Goal: Task Accomplishment & Management: Manage account settings

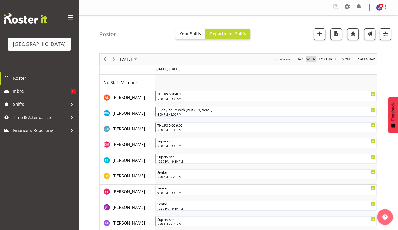
click at [315, 58] on span "Week" at bounding box center [311, 59] width 10 height 7
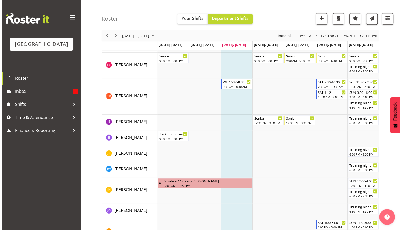
scroll to position [340, 0]
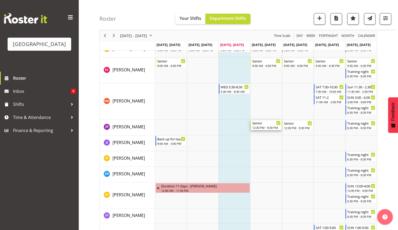
click at [268, 127] on div "12:30 PM - 9:30 PM" at bounding box center [266, 128] width 28 height 4
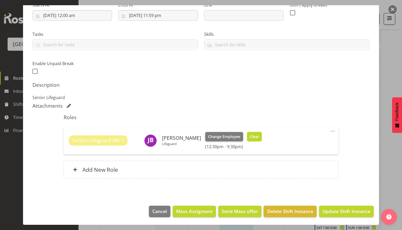
click at [249, 135] on span "Clear" at bounding box center [253, 137] width 9 height 6
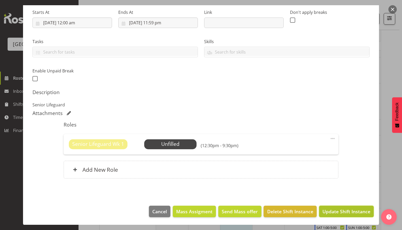
click at [338, 207] on button "Update Shift Instance" at bounding box center [346, 212] width 55 height 12
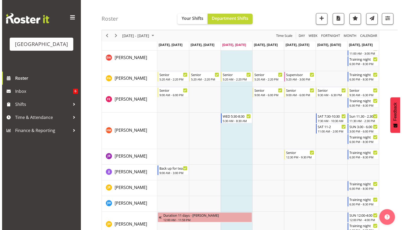
scroll to position [314, 0]
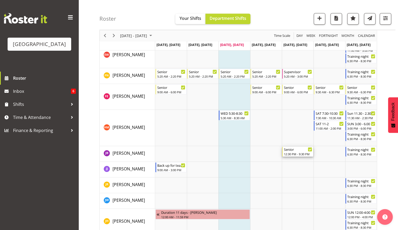
click at [296, 153] on div "12:30 PM - 9:30 PM" at bounding box center [298, 154] width 28 height 4
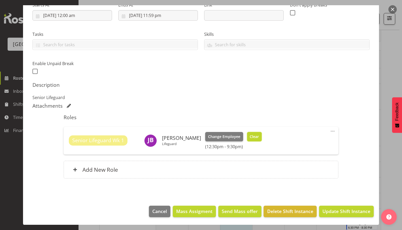
click at [251, 136] on span "Clear" at bounding box center [253, 137] width 9 height 6
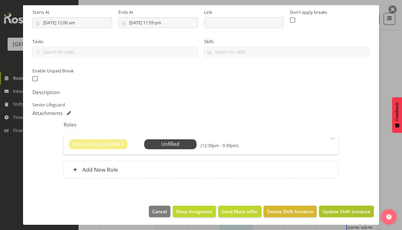
click at [335, 211] on span "Update Shift Instance" at bounding box center [346, 211] width 48 height 7
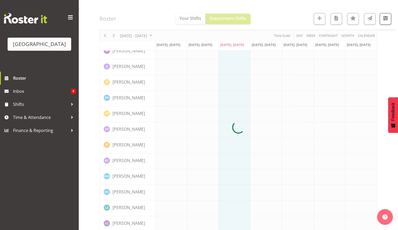
scroll to position [0, 0]
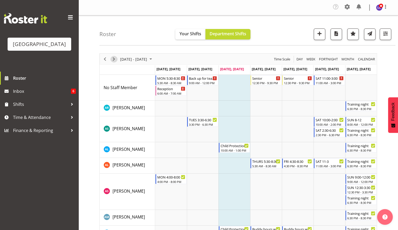
click at [111, 60] on span "Next" at bounding box center [114, 59] width 6 height 7
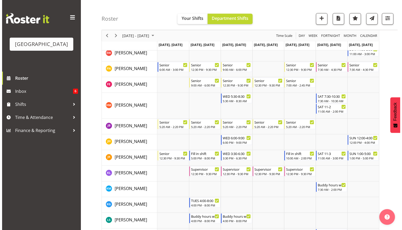
scroll to position [243, 0]
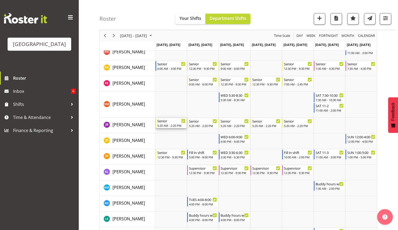
click at [175, 123] on div "Senior" at bounding box center [171, 120] width 28 height 5
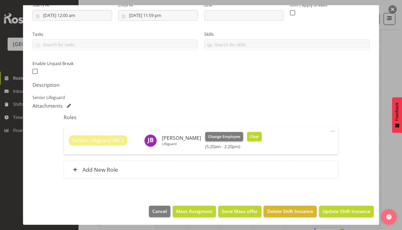
click at [250, 135] on span "Clear" at bounding box center [253, 137] width 9 height 6
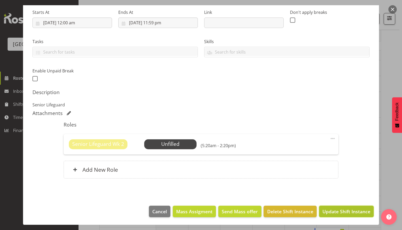
click at [350, 215] on button "Update Shift Instance" at bounding box center [346, 212] width 55 height 12
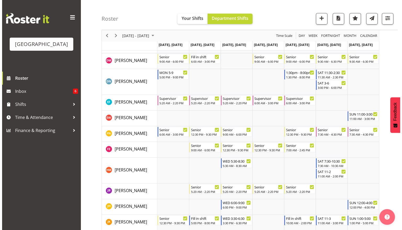
scroll to position [178, 0]
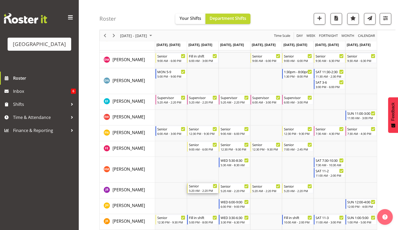
click at [202, 191] on div "5:20 AM - 2:20 PM" at bounding box center [203, 191] width 28 height 4
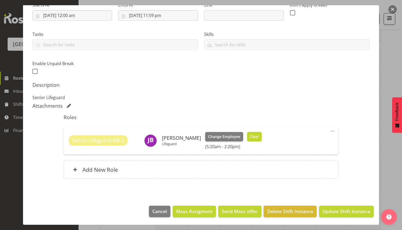
click at [251, 134] on span "Clear" at bounding box center [253, 137] width 9 height 6
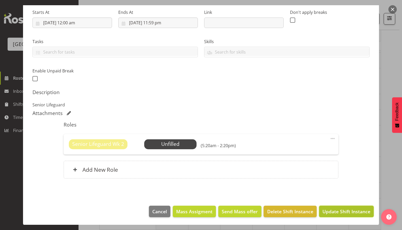
click at [335, 209] on span "Update Shift Instance" at bounding box center [346, 211] width 48 height 7
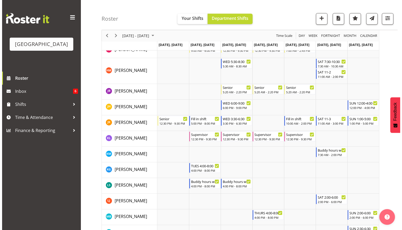
scroll to position [281, 0]
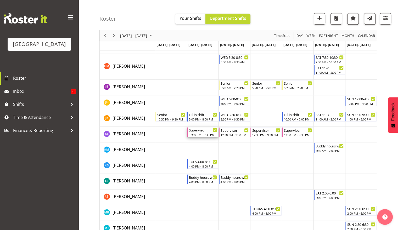
click at [210, 132] on div "Supervisor" at bounding box center [203, 129] width 28 height 5
click at [0, 0] on div at bounding box center [0, 0] width 0 height 0
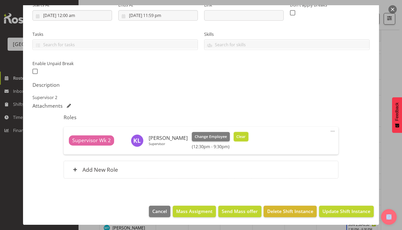
click at [236, 137] on span "Clear" at bounding box center [240, 137] width 9 height 6
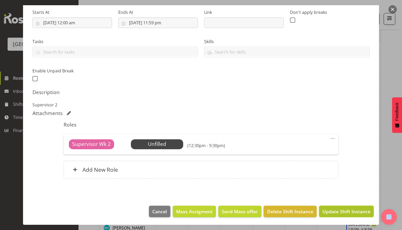
click at [334, 213] on span "Update Shift Instance" at bounding box center [346, 211] width 48 height 7
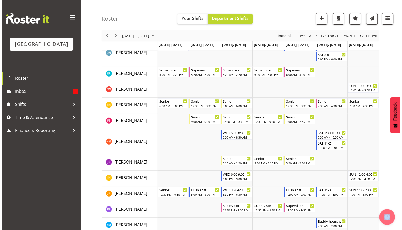
scroll to position [218, 0]
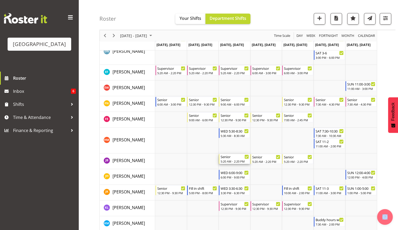
click at [234, 162] on div "5:20 AM - 2:20 PM" at bounding box center [234, 161] width 28 height 4
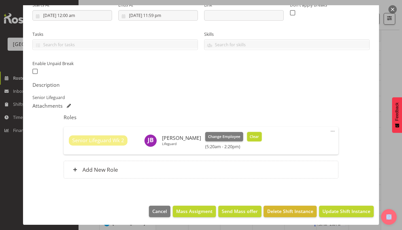
click at [248, 139] on button "Clear" at bounding box center [254, 136] width 15 height 9
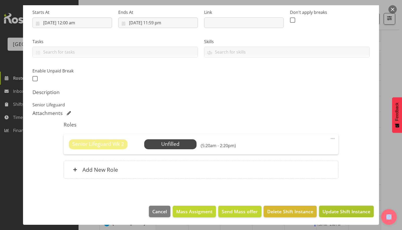
click at [333, 207] on button "Update Shift Instance" at bounding box center [346, 212] width 55 height 12
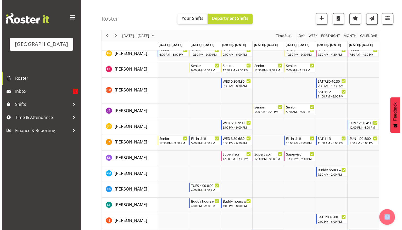
scroll to position [269, 0]
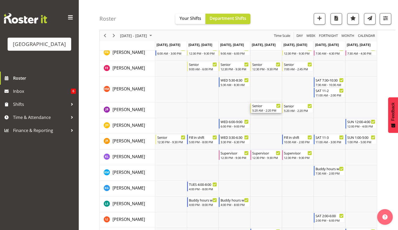
click at [259, 109] on div "5:20 AM - 2:20 PM" at bounding box center [266, 110] width 28 height 4
click at [0, 0] on div at bounding box center [0, 0] width 0 height 0
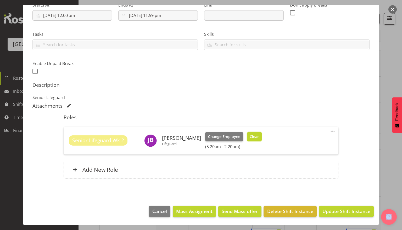
click at [254, 138] on button "Clear" at bounding box center [254, 136] width 15 height 9
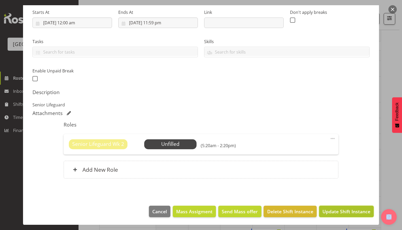
click at [349, 214] on span "Update Shift Instance" at bounding box center [346, 211] width 48 height 7
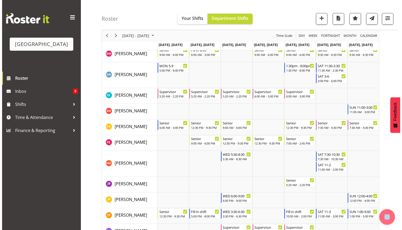
scroll to position [203, 0]
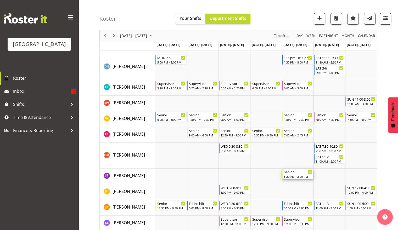
click at [298, 176] on div "5:20 AM - 2:20 PM" at bounding box center [298, 176] width 28 height 4
click at [0, 0] on div at bounding box center [0, 0] width 0 height 0
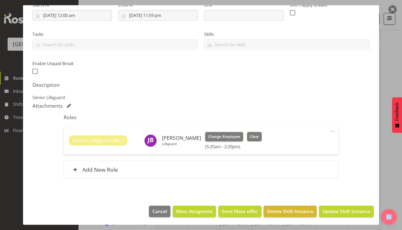
click at [253, 136] on button "Clear" at bounding box center [254, 136] width 15 height 9
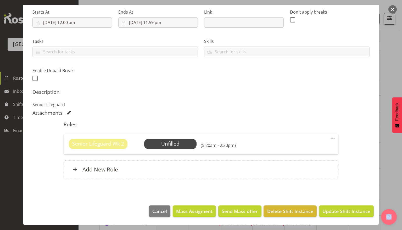
scroll to position [82, 0]
click at [342, 218] on footer "Cancel Mass Assigment Send Mass offer Delete Shift Instance Update Shift Instan…" at bounding box center [201, 213] width 356 height 25
click at [342, 213] on span "Update Shift Instance" at bounding box center [346, 211] width 48 height 7
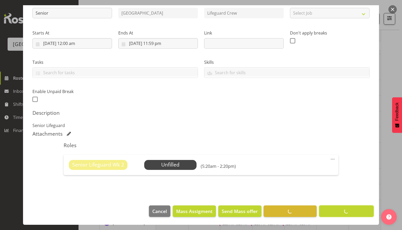
scroll to position [62, 0]
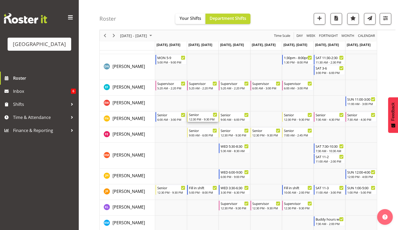
click at [207, 119] on div "12:30 PM - 9:30 PM" at bounding box center [203, 119] width 28 height 4
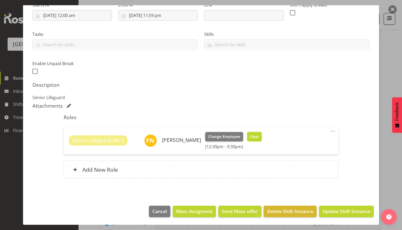
click at [251, 135] on span "Clear" at bounding box center [253, 137] width 9 height 6
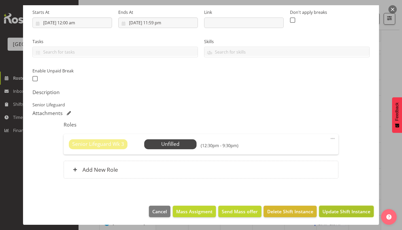
click at [347, 209] on span "Update Shift Instance" at bounding box center [346, 211] width 48 height 7
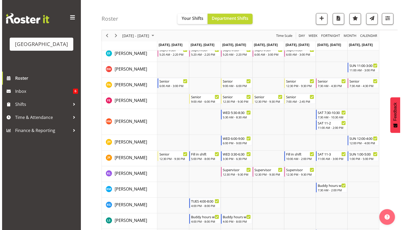
scroll to position [248, 0]
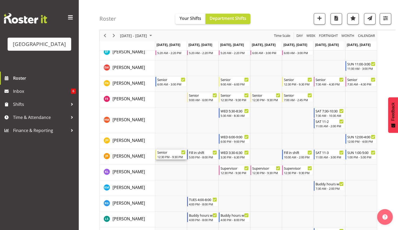
click at [172, 155] on div "12:30 PM - 9:30 PM" at bounding box center [171, 157] width 28 height 4
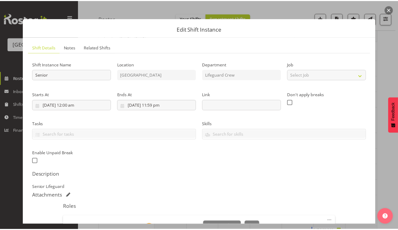
scroll to position [90, 0]
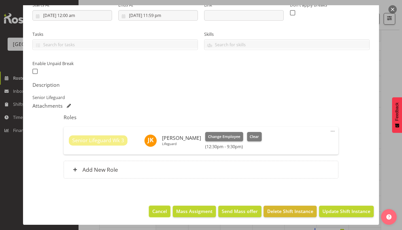
click at [159, 210] on span "Cancel" at bounding box center [159, 211] width 15 height 7
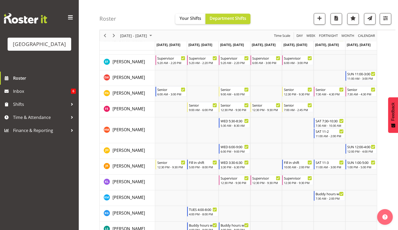
scroll to position [236, 0]
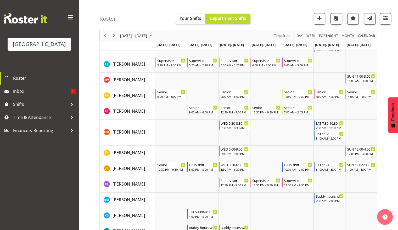
drag, startPoint x: 395, startPoint y: 90, endPoint x: 397, endPoint y: 84, distance: 6.5
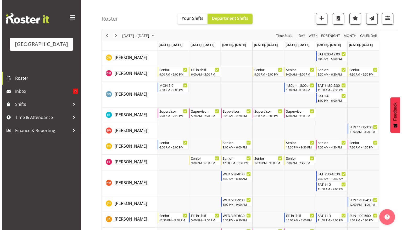
scroll to position [170, 0]
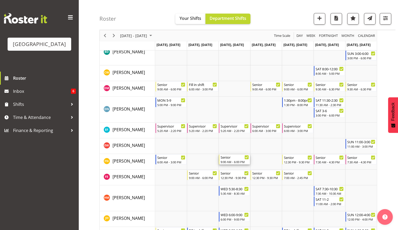
click at [234, 158] on div "Senior" at bounding box center [234, 157] width 28 height 5
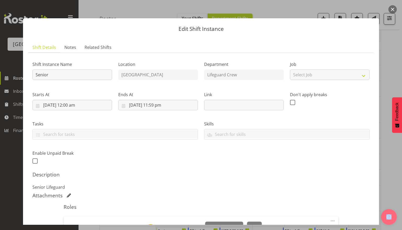
scroll to position [90, 0]
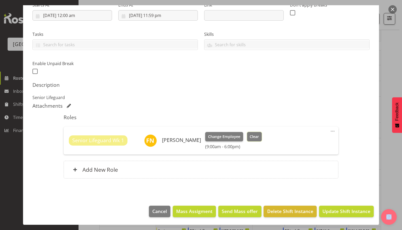
click at [253, 137] on span "Clear" at bounding box center [253, 137] width 9 height 6
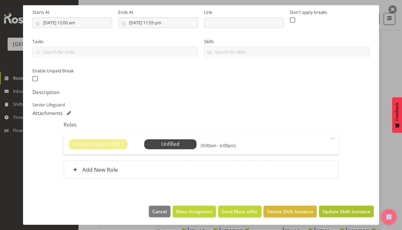
click at [334, 210] on span "Update Shift Instance" at bounding box center [346, 211] width 48 height 7
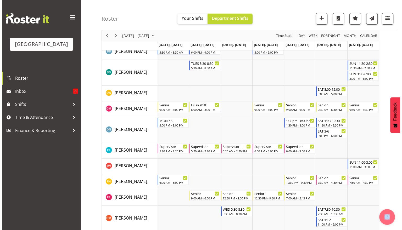
scroll to position [159, 0]
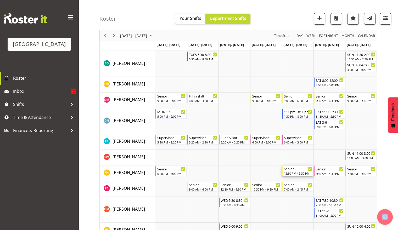
click at [294, 173] on div "12:30 PM - 9:30 PM" at bounding box center [298, 173] width 28 height 4
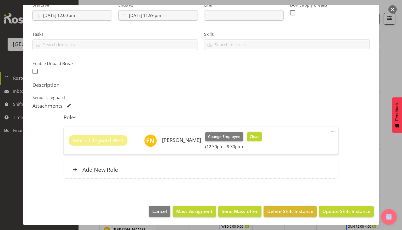
click at [250, 138] on span "Clear" at bounding box center [253, 137] width 9 height 6
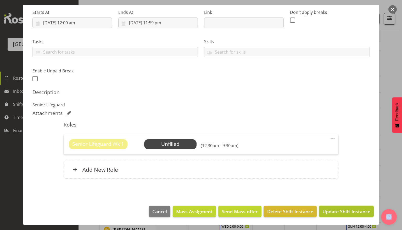
click at [326, 206] on button "Update Shift Instance" at bounding box center [346, 212] width 55 height 12
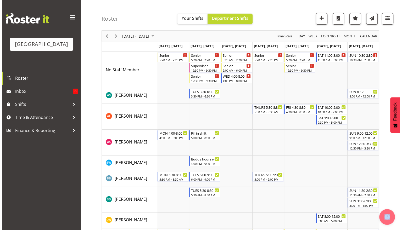
scroll to position [12, 0]
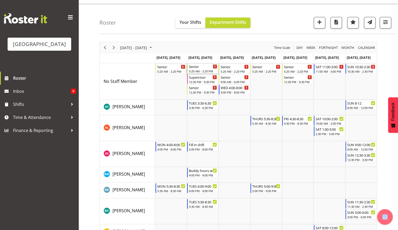
click at [208, 68] on div "Senior" at bounding box center [203, 66] width 28 height 5
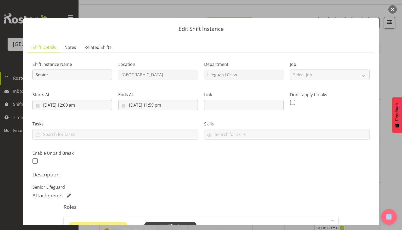
scroll to position [82, 0]
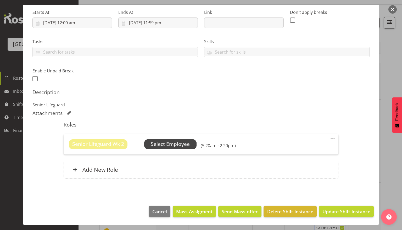
click at [165, 147] on span "Select Employee" at bounding box center [170, 144] width 39 height 8
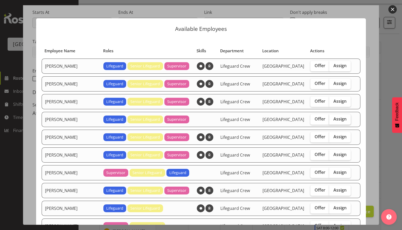
click at [331, 115] on label "Assign" at bounding box center [339, 119] width 21 height 10
click at [331, 117] on input "Assign" at bounding box center [330, 118] width 3 height 3
checkbox input "true"
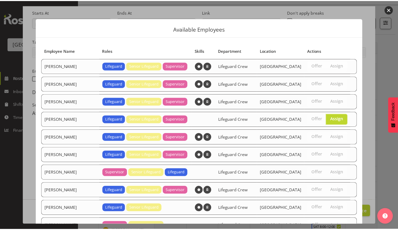
scroll to position [151, 0]
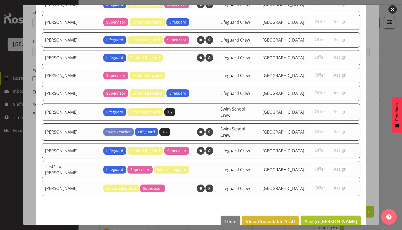
click at [325, 218] on span "Assign Felix Nicholls" at bounding box center [330, 221] width 53 height 6
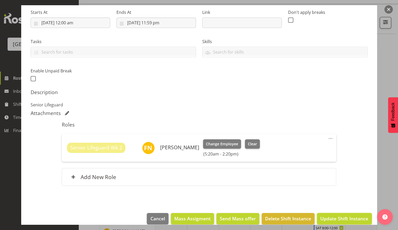
click at [328, 221] on span "Update Shift Instance" at bounding box center [344, 218] width 48 height 7
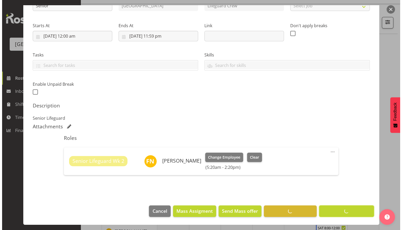
scroll to position [69, 0]
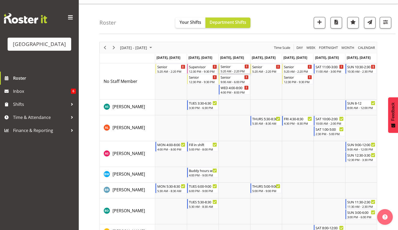
click at [229, 67] on div "Senior" at bounding box center [234, 66] width 28 height 5
click at [0, 0] on div at bounding box center [0, 0] width 0 height 0
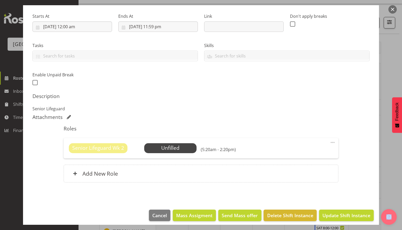
scroll to position [82, 0]
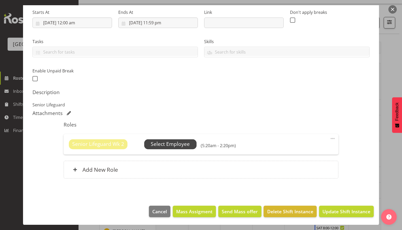
click at [184, 146] on span "Select Employee" at bounding box center [170, 144] width 39 height 8
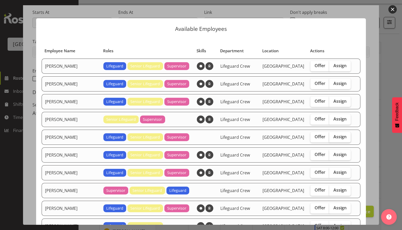
click at [334, 134] on span "Assign" at bounding box center [339, 136] width 13 height 5
click at [332, 135] on input "Assign" at bounding box center [330, 136] width 3 height 3
checkbox input "true"
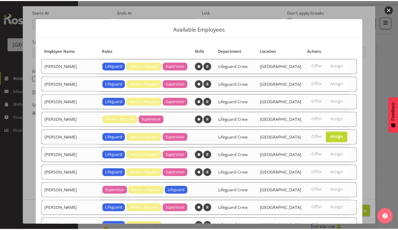
scroll to position [133, 0]
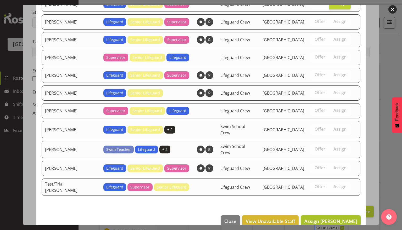
click at [326, 218] on span "Assign Felix Nicholls" at bounding box center [330, 221] width 53 height 6
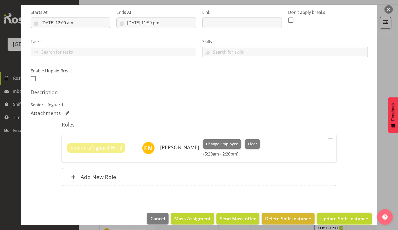
click at [326, 213] on button "Update Shift Instance" at bounding box center [344, 219] width 55 height 12
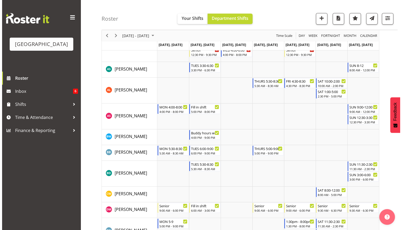
scroll to position [0, 0]
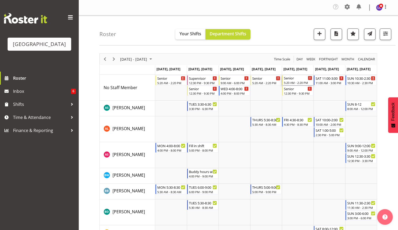
click at [301, 79] on div "Senior" at bounding box center [298, 77] width 28 height 5
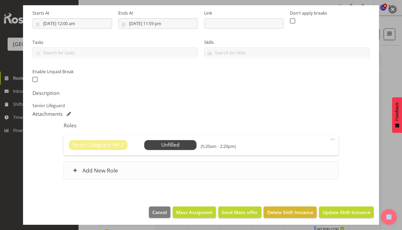
scroll to position [82, 0]
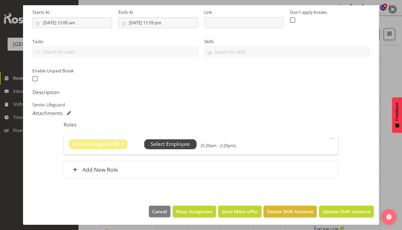
click at [177, 145] on span "Select Employee" at bounding box center [170, 144] width 39 height 8
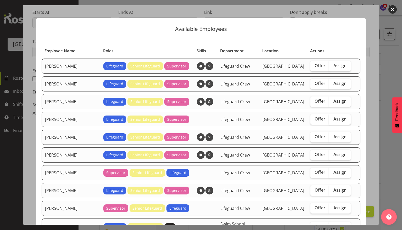
click at [337, 121] on label "Assign" at bounding box center [339, 119] width 21 height 10
click at [332, 121] on input "Assign" at bounding box center [330, 118] width 3 height 3
checkbox input "true"
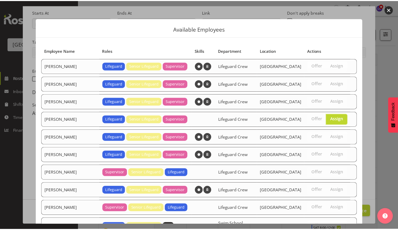
scroll to position [98, 0]
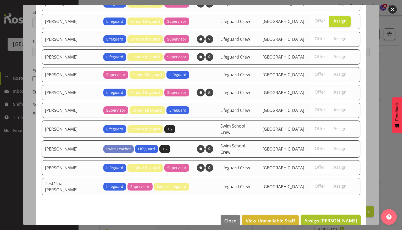
click at [324, 218] on span "Assign Felix Nicholls" at bounding box center [330, 221] width 53 height 6
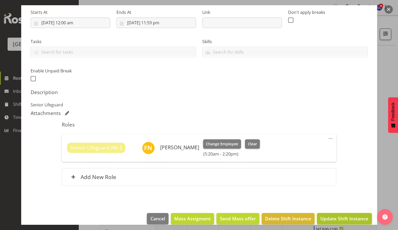
click at [327, 219] on span "Update Shift Instance" at bounding box center [344, 218] width 48 height 7
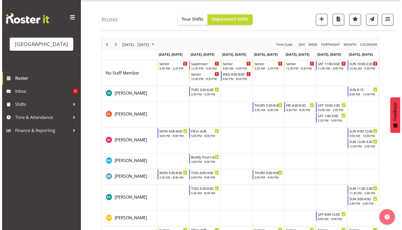
scroll to position [0, 0]
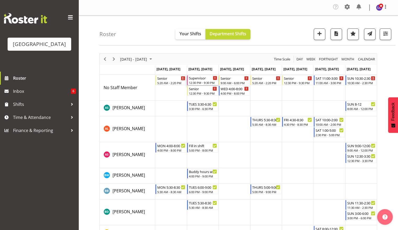
click at [192, 83] on div "12:30 PM - 9:30 PM" at bounding box center [203, 83] width 28 height 4
click at [0, 0] on div at bounding box center [0, 0] width 0 height 0
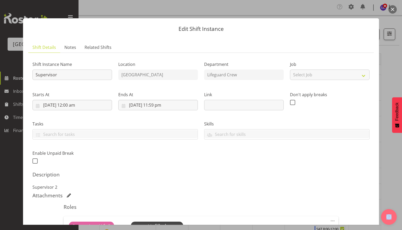
scroll to position [82, 0]
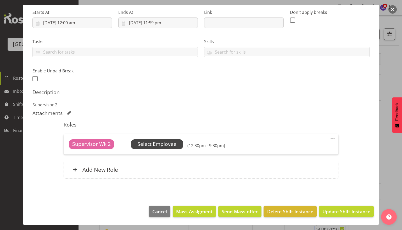
click at [159, 142] on span "Select Employee" at bounding box center [156, 144] width 39 height 8
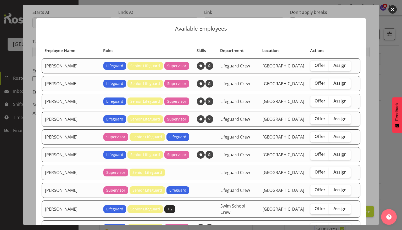
scroll to position [0, 0]
click at [338, 170] on label "Assign" at bounding box center [339, 173] width 21 height 10
click at [332, 171] on input "Assign" at bounding box center [330, 172] width 3 height 3
checkbox input "true"
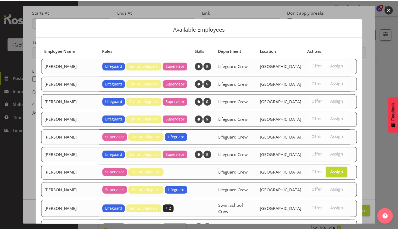
scroll to position [81, 0]
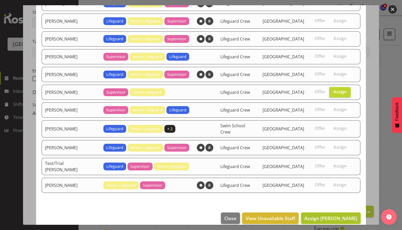
click at [334, 215] on span "Assign [PERSON_NAME]" at bounding box center [330, 218] width 53 height 7
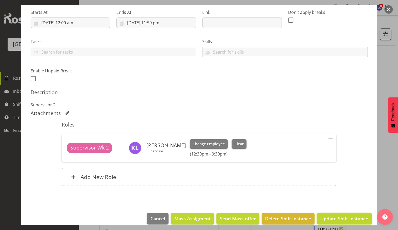
click at [333, 213] on button "Update Shift Instance" at bounding box center [344, 219] width 55 height 12
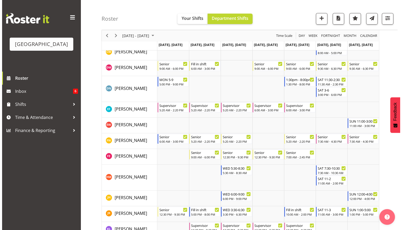
scroll to position [182, 0]
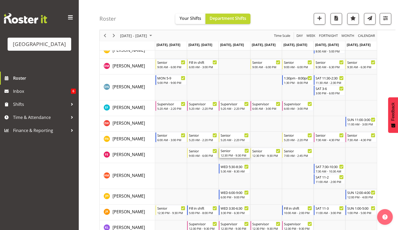
click at [238, 154] on div "12:30 PM - 9:30 PM" at bounding box center [234, 155] width 28 height 4
click at [0, 0] on div at bounding box center [0, 0] width 0 height 0
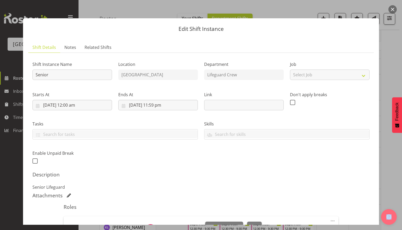
scroll to position [90, 0]
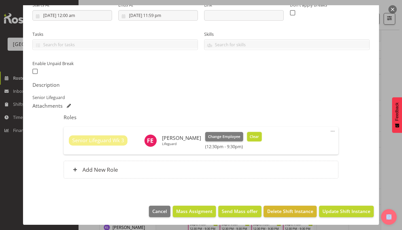
click at [248, 139] on button "Clear" at bounding box center [254, 136] width 15 height 9
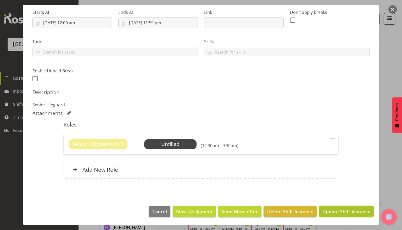
click at [339, 212] on span "Update Shift Instance" at bounding box center [346, 211] width 48 height 7
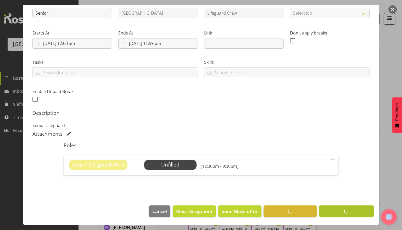
scroll to position [62, 0]
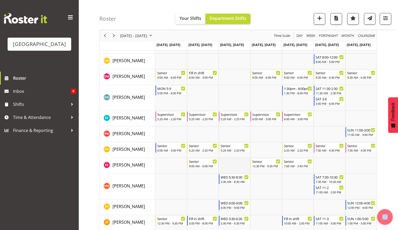
click at [227, 164] on td "Timeline Week of September 18, 2025" at bounding box center [234, 166] width 32 height 16
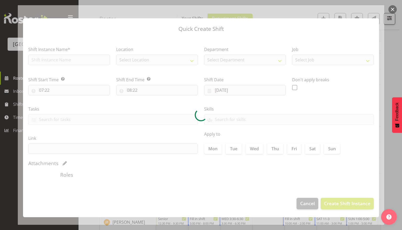
type input "[DATE]"
checkbox input "true"
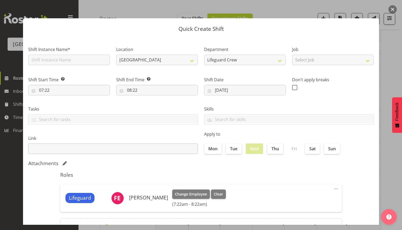
scroll to position [47, 0]
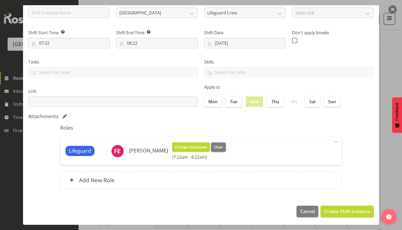
click at [190, 150] on button "Change Employee" at bounding box center [191, 147] width 38 height 9
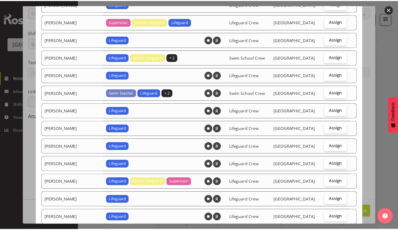
scroll to position [572, 0]
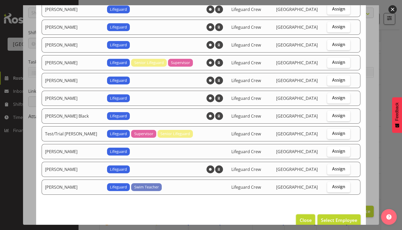
click at [296, 214] on button "Close" at bounding box center [305, 220] width 19 height 12
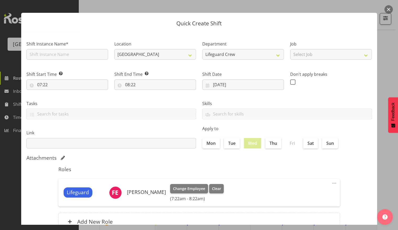
scroll to position [0, 0]
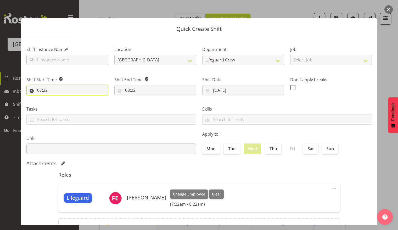
click at [45, 90] on input "07:22" at bounding box center [67, 90] width 82 height 10
click at [60, 104] on select "00 01 02 03 04 05 06 07 08 09 10 11 12 13 14 15 16 17 18 19 20 21 22 23" at bounding box center [62, 104] width 12 height 10
select select "9"
click at [56, 99] on select "00 01 02 03 04 05 06 07 08 09 10 11 12 13 14 15 16 17 18 19 20 21 22 23" at bounding box center [62, 104] width 12 height 10
type input "09:22"
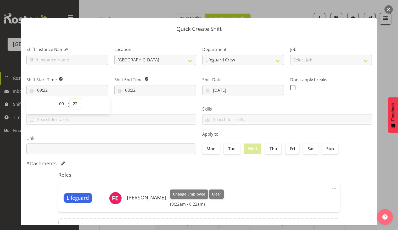
click at [77, 104] on select "00 01 02 03 04 05 06 07 08 09 10 11 12 13 14 15 16 17 18 19 20 21 22 23 24 25 2…" at bounding box center [76, 104] width 12 height 10
select select "0"
click at [70, 99] on select "00 01 02 03 04 05 06 07 08 09 10 11 12 13 14 15 16 17 18 19 20 21 22 23 24 25 2…" at bounding box center [76, 104] width 12 height 10
type input "09:00"
click at [142, 91] on input "08:22" at bounding box center [155, 90] width 82 height 10
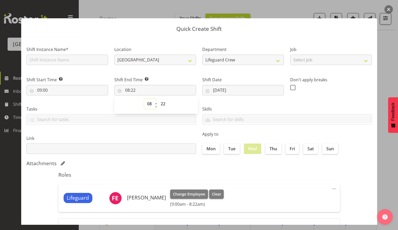
click at [147, 106] on select "00 01 02 03 04 05 06 07 08 09 10 11 12 13 14 15 16 17 18 19 20 21 22 23" at bounding box center [150, 104] width 12 height 10
select select "18"
click at [144, 99] on select "00 01 02 03 04 05 06 07 08 09 10 11 12 13 14 15 16 17 18 19 20 21 22 23" at bounding box center [150, 104] width 12 height 10
type input "18:22"
click at [163, 103] on select "00 01 02 03 04 05 06 07 08 09 10 11 12 13 14 15 16 17 18 19 20 21 22 23 24 25 2…" at bounding box center [164, 104] width 12 height 10
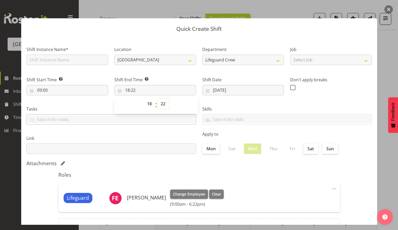
select select "0"
click at [158, 99] on select "00 01 02 03 04 05 06 07 08 09 10 11 12 13 14 15 16 17 18 19 20 21 22 23 24 25 2…" at bounding box center [164, 104] width 12 height 10
type input "18:00"
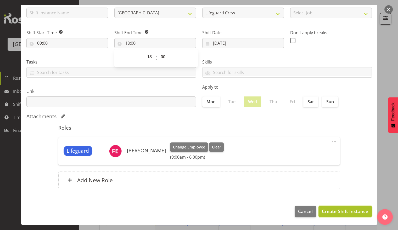
click at [339, 214] on span "Create Shift Instance" at bounding box center [345, 211] width 46 height 7
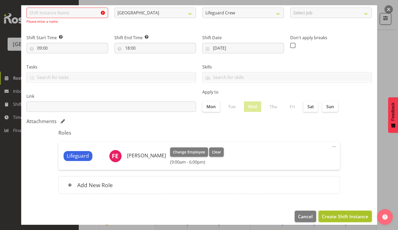
click at [339, 214] on span "Create Shift Instance" at bounding box center [345, 216] width 46 height 7
click at [337, 218] on span "Create Shift Instance" at bounding box center [345, 216] width 46 height 7
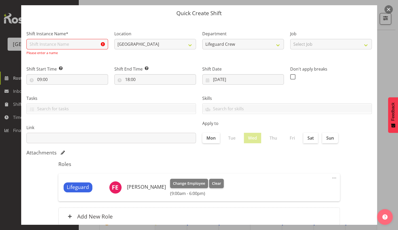
scroll to position [0, 0]
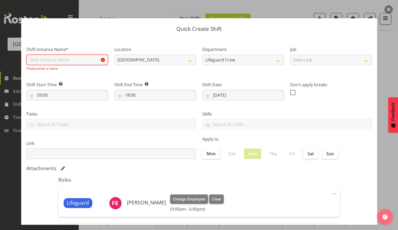
click at [81, 60] on input "text" at bounding box center [67, 60] width 82 height 10
type input "Senior"
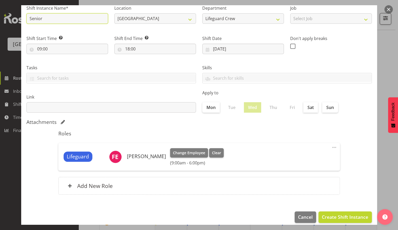
scroll to position [47, 0]
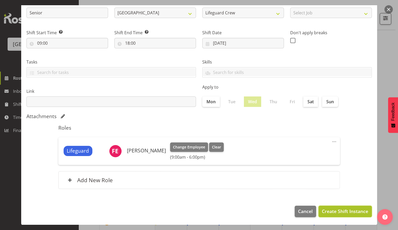
click at [340, 213] on span "Create Shift Instance" at bounding box center [345, 211] width 46 height 7
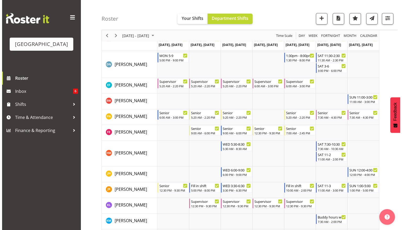
scroll to position [219, 0]
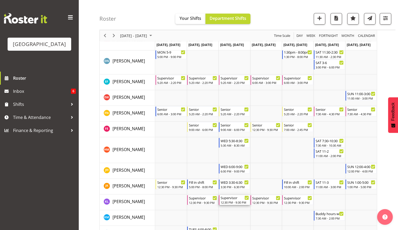
click at [240, 202] on div "12:30 PM - 9:30 PM" at bounding box center [234, 202] width 28 height 4
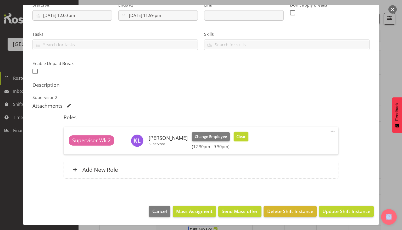
click at [238, 139] on button "Clear" at bounding box center [241, 136] width 15 height 9
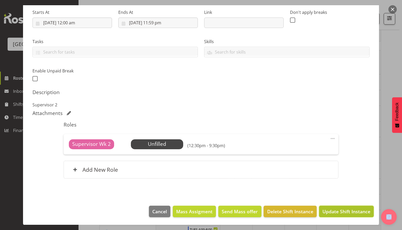
click at [342, 213] on span "Update Shift Instance" at bounding box center [346, 211] width 48 height 7
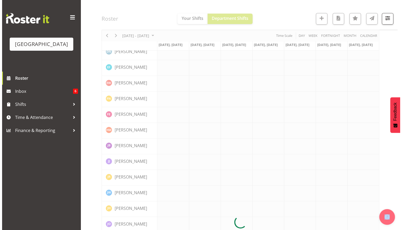
scroll to position [0, 0]
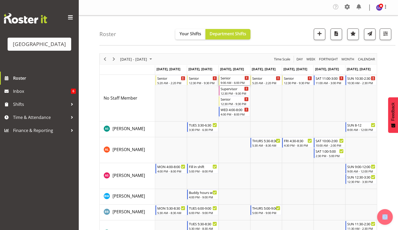
click at [236, 79] on div "Senior" at bounding box center [234, 77] width 28 height 5
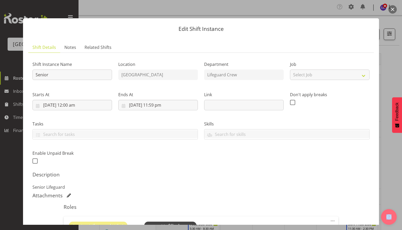
scroll to position [82, 0]
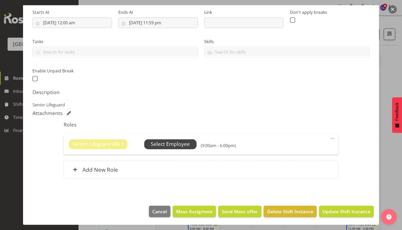
click at [166, 149] on span "Select Employee" at bounding box center [170, 144] width 52 height 10
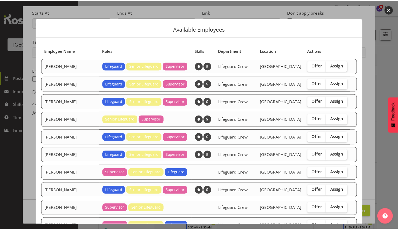
scroll to position [113, 0]
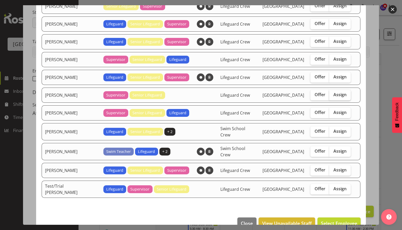
click at [331, 96] on label "Assign" at bounding box center [339, 95] width 21 height 10
click at [331, 96] on input "Assign" at bounding box center [330, 94] width 3 height 3
checkbox input "true"
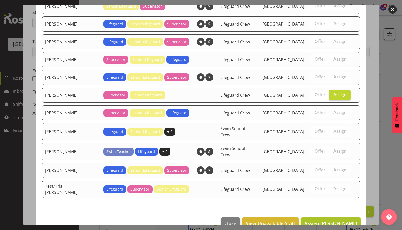
click at [324, 220] on span "Assign Kate Lawless" at bounding box center [330, 223] width 53 height 6
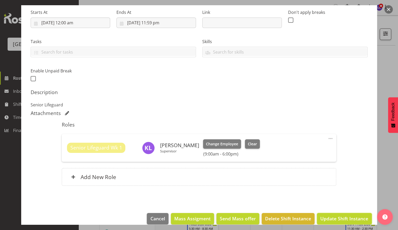
click at [324, 215] on button "Update Shift Instance" at bounding box center [344, 219] width 55 height 12
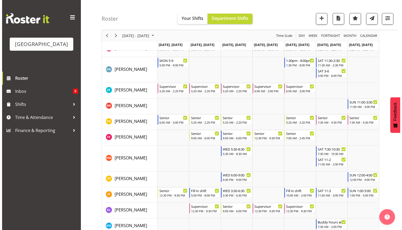
scroll to position [223, 0]
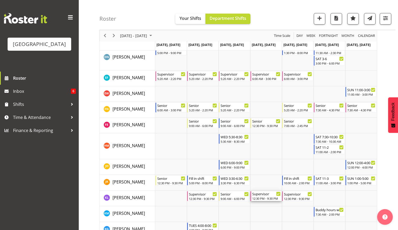
click at [268, 199] on div "12:30 PM - 9:30 PM" at bounding box center [266, 198] width 28 height 4
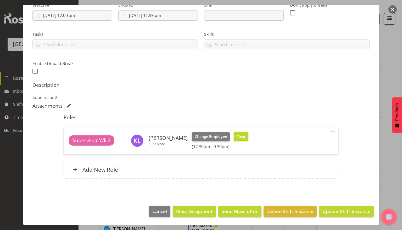
click at [238, 140] on button "Clear" at bounding box center [241, 136] width 15 height 9
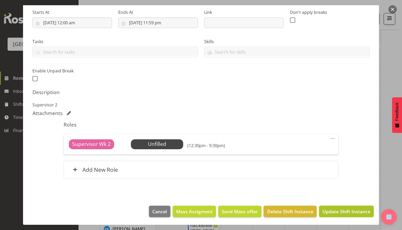
click at [342, 212] on span "Update Shift Instance" at bounding box center [346, 211] width 48 height 7
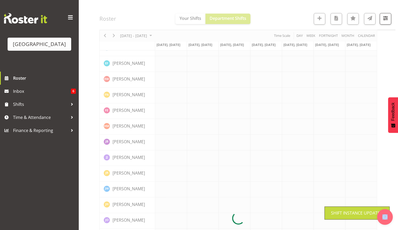
scroll to position [0, 0]
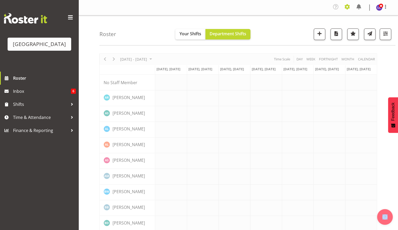
click at [345, 6] on span at bounding box center [347, 7] width 8 height 8
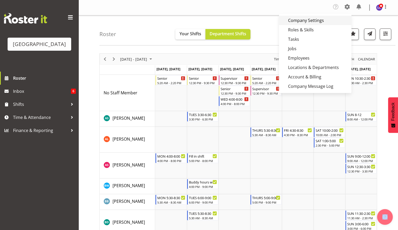
click at [317, 23] on link "Company Settings" at bounding box center [315, 20] width 72 height 9
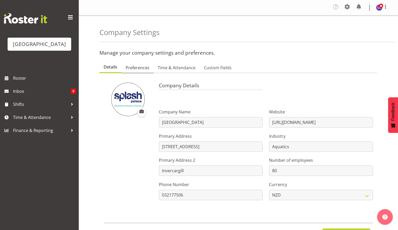
click at [136, 71] on link "Preferences" at bounding box center [137, 67] width 32 height 11
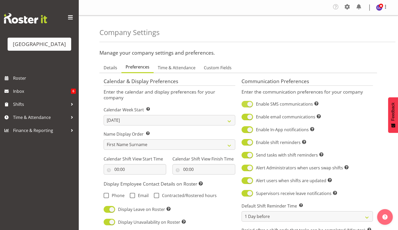
click at [242, 106] on span at bounding box center [247, 104] width 12 height 7
click at [242, 106] on input "Enable SMS communications Turn on or off SMS communications for your entire com…" at bounding box center [242, 104] width 3 height 3
checkbox input "false"
click at [245, 118] on span at bounding box center [247, 117] width 12 height 7
click at [245, 118] on input "Enable email communications Turn on or off email communications for your entire…" at bounding box center [242, 116] width 3 height 3
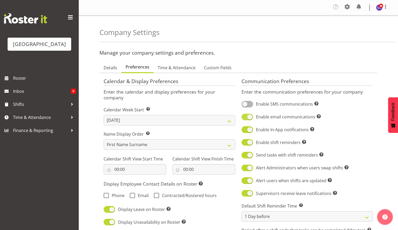
checkbox input "false"
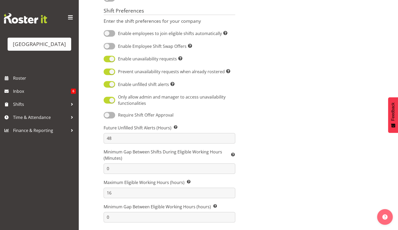
scroll to position [187, 0]
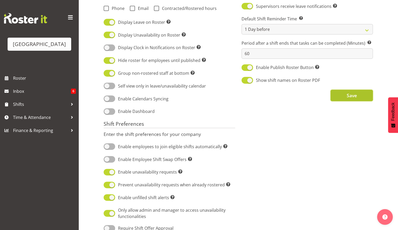
click at [341, 94] on button "Save" at bounding box center [351, 96] width 42 height 12
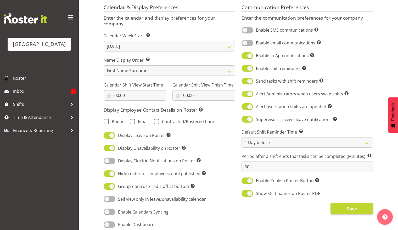
click at [242, 95] on span at bounding box center [247, 94] width 12 height 7
click at [242, 95] on input "Alert Administrators when users swap shifts Sends a notification to Administrat…" at bounding box center [242, 93] width 3 height 3
checkbox input "false"
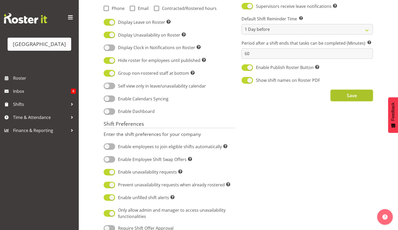
click at [348, 99] on span "Save" at bounding box center [351, 95] width 10 height 7
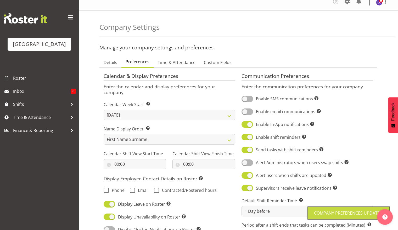
scroll to position [0, 0]
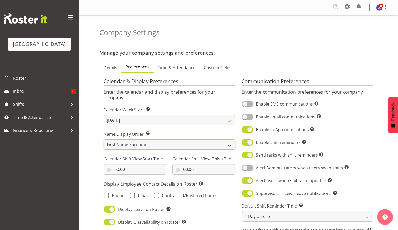
click at [225, 139] on select "First Name Surname Surname, First Name" at bounding box center [170, 144] width 132 height 10
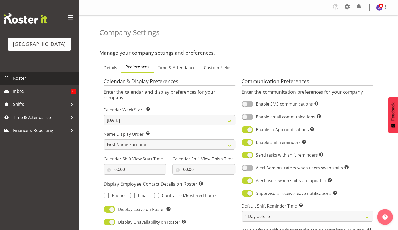
click at [48, 76] on span "Roster" at bounding box center [44, 78] width 63 height 8
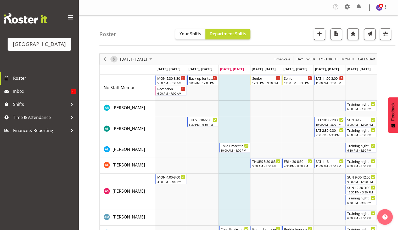
click at [115, 59] on span "Next" at bounding box center [114, 59] width 6 height 7
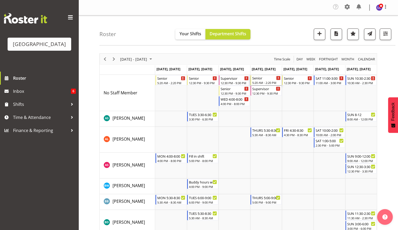
click at [259, 81] on div "Senior 5:20 AM - 2:20 PM" at bounding box center [266, 80] width 28 height 10
click at [0, 0] on div at bounding box center [0, 0] width 0 height 0
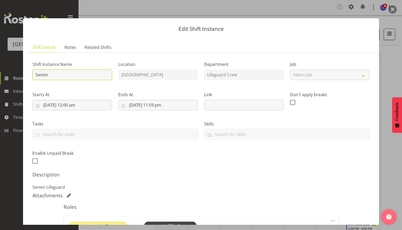
drag, startPoint x: 66, startPoint y: 74, endPoint x: 0, endPoint y: 72, distance: 66.4
click at [0, 72] on div "Edit Shift Instance Shift Details Notes Related Shifts Shift Instance Name Seni…" at bounding box center [201, 115] width 402 height 230
type input "Supervisor"
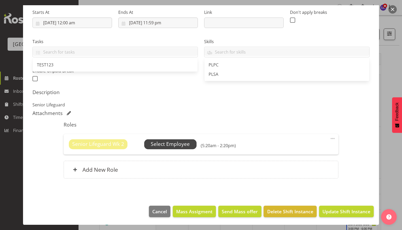
click at [184, 145] on span "Select Employee" at bounding box center [170, 144] width 52 height 10
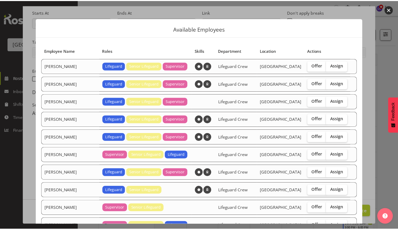
scroll to position [113, 0]
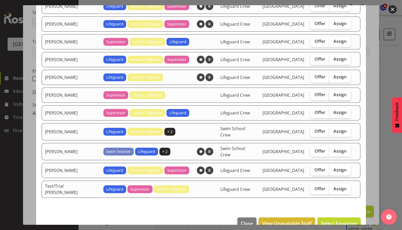
click at [331, 95] on label "Assign" at bounding box center [339, 95] width 21 height 10
click at [331, 95] on input "Assign" at bounding box center [330, 94] width 3 height 3
checkbox input "true"
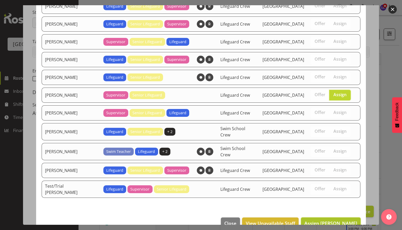
click at [335, 220] on span "Assign Kate Lawless" at bounding box center [330, 223] width 53 height 6
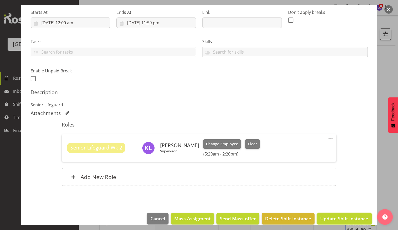
click at [335, 215] on span "Update Shift Instance" at bounding box center [344, 218] width 48 height 7
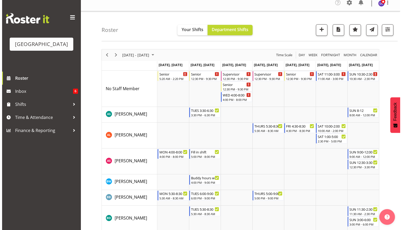
scroll to position [5, 0]
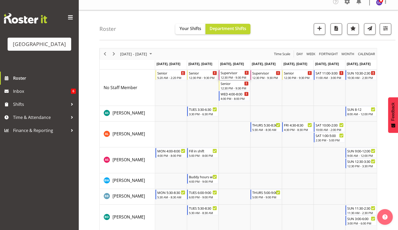
click at [233, 75] on div "Supervisor" at bounding box center [234, 72] width 28 height 5
click at [0, 0] on div at bounding box center [0, 0] width 0 height 0
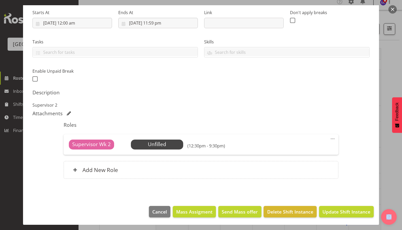
scroll to position [82, 0]
click at [155, 144] on span "Select Employee" at bounding box center [156, 144] width 39 height 8
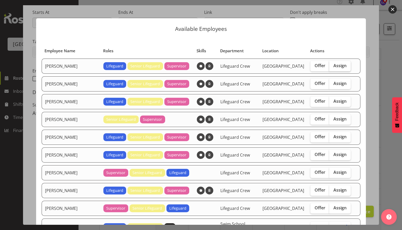
click at [337, 66] on span "Assign" at bounding box center [339, 65] width 13 height 5
click at [332, 66] on input "Assign" at bounding box center [330, 65] width 3 height 3
checkbox input "true"
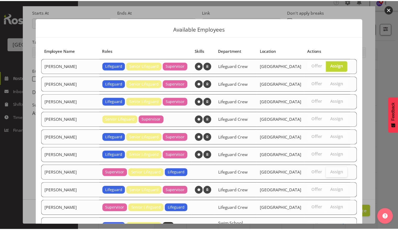
scroll to position [98, 0]
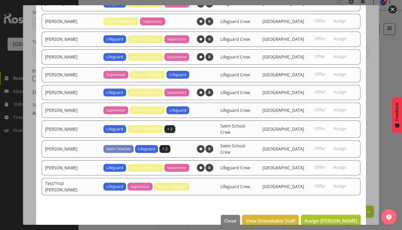
click at [331, 218] on span "Assign Alex Sansom" at bounding box center [330, 221] width 53 height 6
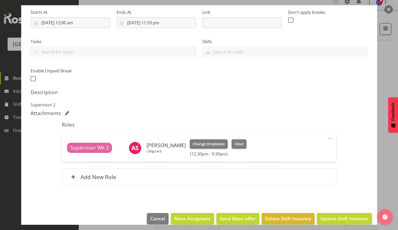
scroll to position [0, 0]
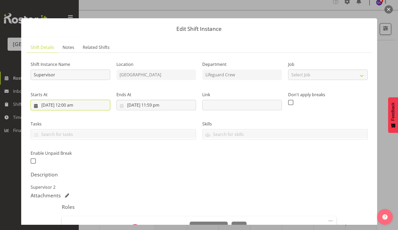
click at [57, 105] on input "17/09/2025, 12:00 am" at bounding box center [70, 105] width 79 height 10
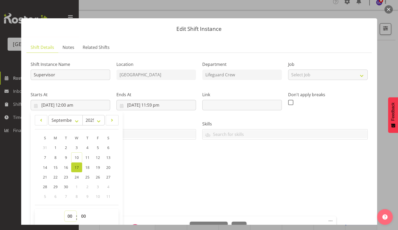
click at [71, 216] on select "00 01 02 03 04 05 06 07 08 09 10 11 12 13 14 15 16 17 18 19 20 21 22 23" at bounding box center [71, 216] width 12 height 10
select select "15"
click at [65, 211] on select "00 01 02 03 04 05 06 07 08 09 10 11 12 13 14 15 16 17 18 19 20 21 22 23" at bounding box center [71, 216] width 12 height 10
type input "17/09/2025, 3:00 pm"
click at [82, 219] on select "00 01 02 03 04 05 06 07 08 09 10 11 12 13 14 15 16 17 18 19 20 21 22 23 24 25 2…" at bounding box center [84, 216] width 12 height 10
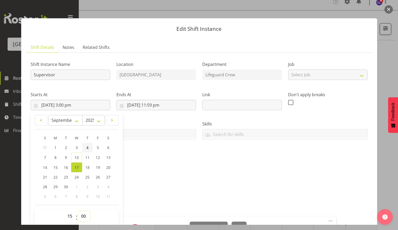
select select "30"
click at [78, 211] on select "00 01 02 03 04 05 06 07 08 09 10 11 12 13 14 15 16 17 18 19 20 21 22 23 24 25 2…" at bounding box center [84, 216] width 12 height 10
type input "17/09/2025, 3:30 pm"
click at [184, 175] on h5 "Description" at bounding box center [199, 175] width 337 height 6
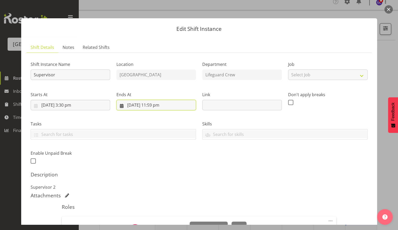
click at [160, 108] on input "17/09/2025, 11:59 pm" at bounding box center [155, 105] width 79 height 10
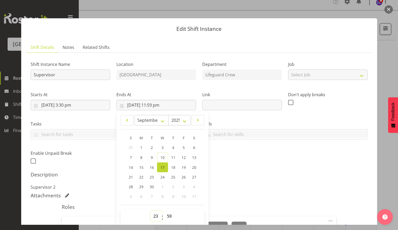
click at [156, 220] on select "00 01 02 03 04 05 06 07 08 09 10 11 12 13 14 15 16 17 18 19 20 21 22 23" at bounding box center [156, 216] width 12 height 10
select select "22"
click at [150, 211] on select "00 01 02 03 04 05 06 07 08 09 10 11 12 13 14 15 16 17 18 19 20 21 22 23" at bounding box center [156, 216] width 12 height 10
type input "17/09/2025, 10:59 pm"
click at [168, 217] on select "00 01 02 03 04 05 06 07 08 09 10 11 12 13 14 15 16 17 18 19 20 21 22 23 24 25 2…" at bounding box center [170, 216] width 12 height 10
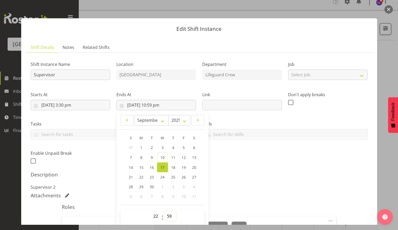
select select "30"
click at [164, 211] on select "00 01 02 03 04 05 06 07 08 09 10 11 12 13 14 15 16 17 18 19 20 21 22 23 24 25 2…" at bounding box center [170, 216] width 12 height 10
type input "17/09/2025, 10:30 pm"
click at [155, 212] on select "00 01 02 03 04 05 06 07 08 09 10 11 12 13 14 15 16 17 18 19 20 21 22 23" at bounding box center [156, 216] width 12 height 10
click at [150, 211] on select "00 01 02 03 04 05 06 07 08 09 10 11 12 13 14 15 16 17 18 19 20 21 22 23" at bounding box center [156, 216] width 12 height 10
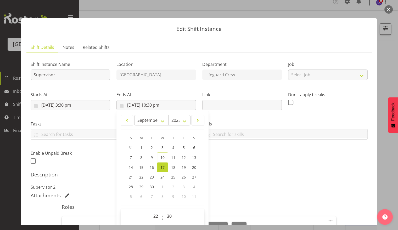
click at [255, 189] on p "Supervisor 2" at bounding box center [199, 187] width 337 height 6
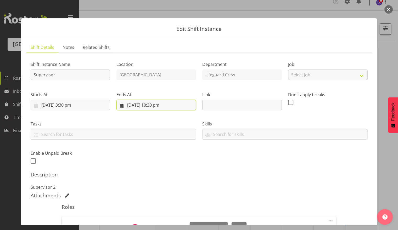
click at [169, 106] on input "17/09/2025, 10:30 pm" at bounding box center [155, 105] width 79 height 10
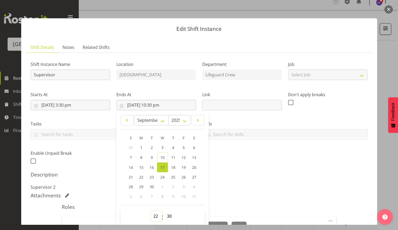
click at [151, 216] on select "00 01 02 03 04 05 06 07 08 09 10 11 12 13 14 15 16 17 18 19 20 21 22 23" at bounding box center [156, 216] width 12 height 10
select select "21"
click at [150, 211] on select "00 01 02 03 04 05 06 07 08 09 10 11 12 13 14 15 16 17 18 19 20 21 22 23" at bounding box center [156, 216] width 12 height 10
type input "17/09/2025, 9:30 pm"
click at [244, 183] on div "Description Supervisor 2" at bounding box center [199, 181] width 337 height 19
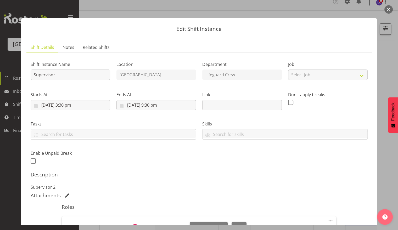
scroll to position [90, 0]
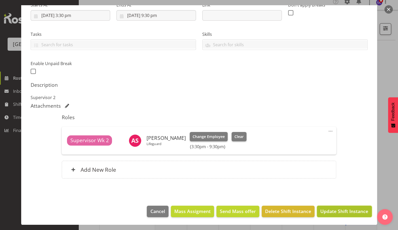
click at [335, 209] on span "Update Shift Instance" at bounding box center [344, 211] width 48 height 7
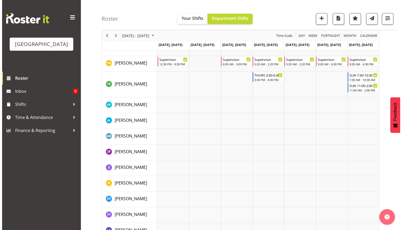
scroll to position [590, 0]
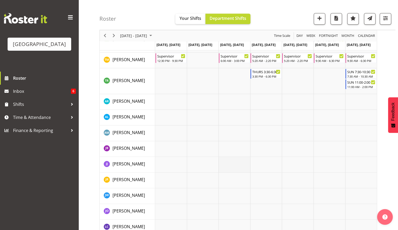
click at [231, 171] on td "Timeline Week of September 17, 2025" at bounding box center [234, 165] width 32 height 16
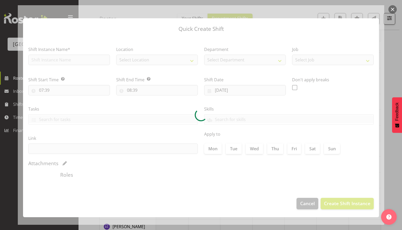
type input "17/09/2025"
checkbox input "true"
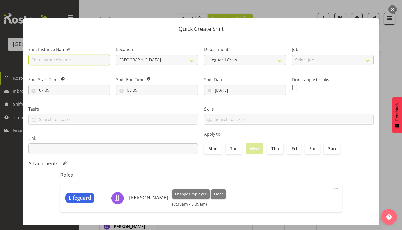
click at [95, 60] on input "text" at bounding box center [69, 60] width 82 height 10
type input "Back up for team if desperate"
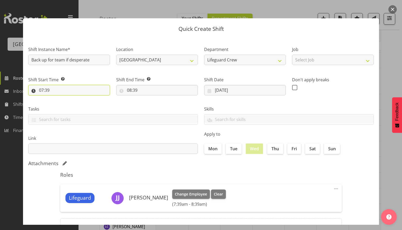
click at [52, 90] on input "07:39" at bounding box center [69, 90] width 82 height 10
click at [65, 105] on select "00 01 02 03 04 05 06 07 08 09 10 11 12 13 14 15 16 17 18 19 20 21 22 23" at bounding box center [64, 104] width 12 height 10
select select "12"
click at [58, 99] on select "00 01 02 03 04 05 06 07 08 09 10 11 12 13 14 15 16 17 18 19 20 21 22 23" at bounding box center [64, 104] width 12 height 10
type input "12:39"
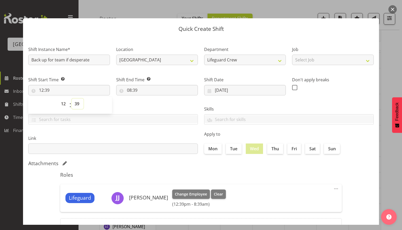
click at [76, 106] on select "00 01 02 03 04 05 06 07 08 09 10 11 12 13 14 15 16 17 18 19 20 21 22 23 24 25 2…" at bounding box center [78, 104] width 12 height 10
select select "30"
click at [72, 99] on select "00 01 02 03 04 05 06 07 08 09 10 11 12 13 14 15 16 17 18 19 20 21 22 23 24 25 2…" at bounding box center [78, 104] width 12 height 10
type input "12:30"
click at [144, 101] on div "Tasks TEST123" at bounding box center [113, 113] width 176 height 29
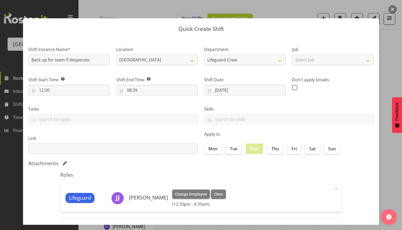
click at [145, 76] on div "Shift End Time Set the time of the day you wish this shift to finish 08:39 00 0…" at bounding box center [157, 83] width 88 height 29
click at [142, 88] on input "08:39" at bounding box center [157, 90] width 82 height 10
click at [150, 105] on select "00 01 02 03 04 05 06 07 08 09 10 11 12 13 14 15 16 17 18 19 20 21 22 23" at bounding box center [152, 104] width 12 height 10
select select "15"
click at [146, 99] on select "00 01 02 03 04 05 06 07 08 09 10 11 12 13 14 15 16 17 18 19 20 21 22 23" at bounding box center [152, 104] width 12 height 10
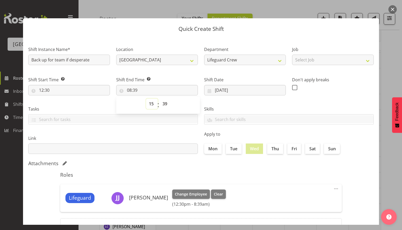
type input "15:39"
click at [162, 103] on select "00 01 02 03 04 05 06 07 08 09 10 11 12 13 14 15 16 17 18 19 20 21 22 23 24 25 2…" at bounding box center [166, 104] width 12 height 10
select select "30"
click at [160, 99] on select "00 01 02 03 04 05 06 07 08 09 10 11 12 13 14 15 16 17 18 19 20 21 22 23 24 25 2…" at bounding box center [166, 104] width 12 height 10
type input "15:30"
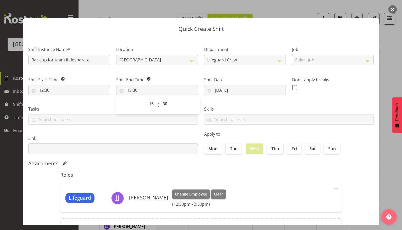
click at [165, 161] on div "Attachments" at bounding box center [200, 163] width 345 height 6
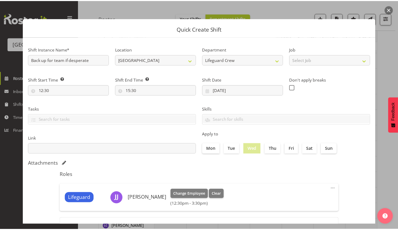
scroll to position [47, 0]
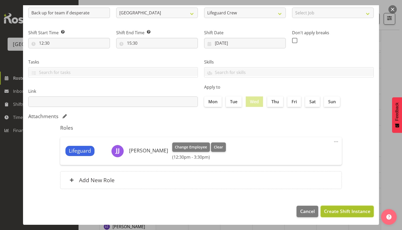
click at [350, 213] on span "Create Shift Instance" at bounding box center [347, 211] width 46 height 7
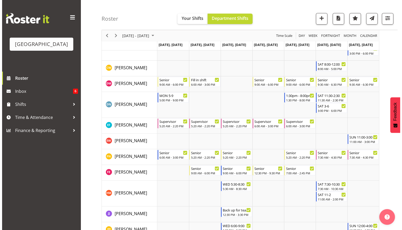
scroll to position [171, 0]
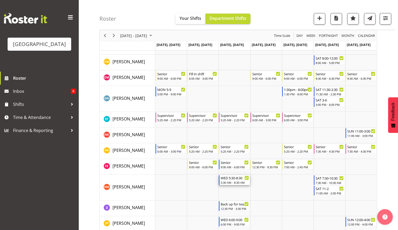
click at [235, 180] on div "WED 5:30-8:30 5:30 AM - 8:30 AM" at bounding box center [234, 180] width 28 height 10
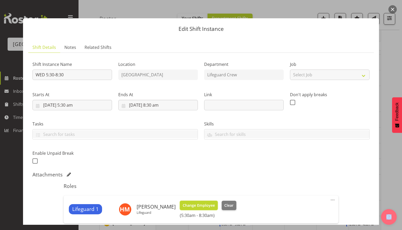
click at [214, 207] on span "Change Employee" at bounding box center [199, 206] width 32 height 6
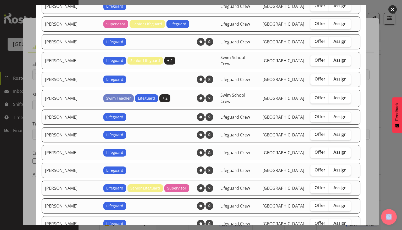
scroll to position [340, 0]
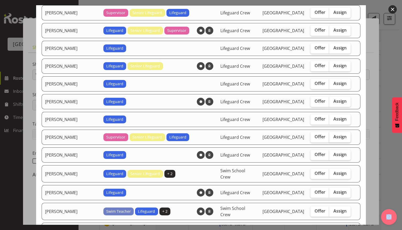
click at [339, 134] on span "Assign" at bounding box center [339, 136] width 13 height 5
click at [332, 135] on input "Assign" at bounding box center [330, 136] width 3 height 3
checkbox input "true"
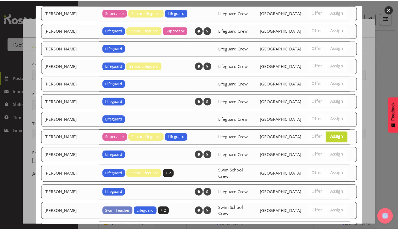
scroll to position [572, 0]
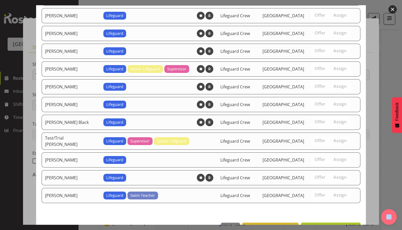
click at [340, 225] on span "Assign Laurie Cook" at bounding box center [330, 228] width 53 height 6
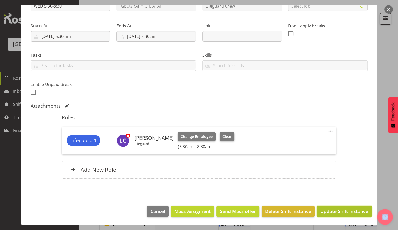
click at [340, 212] on span "Update Shift Instance" at bounding box center [344, 211] width 48 height 7
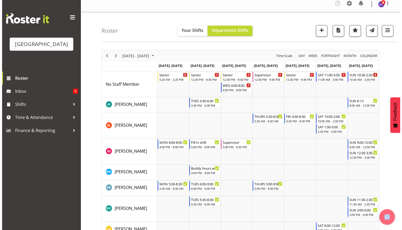
scroll to position [0, 0]
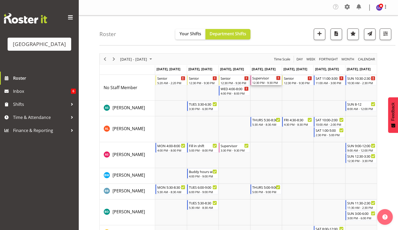
click at [267, 84] on div "12:30 PM - 9:30 PM" at bounding box center [266, 83] width 28 height 4
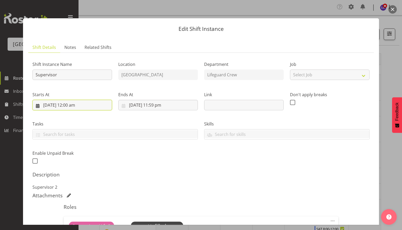
click at [89, 107] on input "18/09/2025, 12:00 am" at bounding box center [71, 105] width 79 height 10
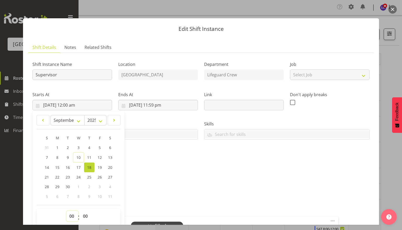
click at [69, 217] on select "00 01 02 03 04 05 06 07 08 09 10 11 12 13 14 15 16 17 18 19 20 21 22 23" at bounding box center [72, 216] width 12 height 10
select select "15"
click at [66, 211] on select "00 01 02 03 04 05 06 07 08 09 10 11 12 13 14 15 16 17 18 19 20 21 22 23" at bounding box center [72, 216] width 12 height 10
type input "18/09/2025, 3:00 pm"
click at [83, 217] on select "00 01 02 03 04 05 06 07 08 09 10 11 12 13 14 15 16 17 18 19 20 21 22 23 24 25 2…" at bounding box center [86, 216] width 12 height 10
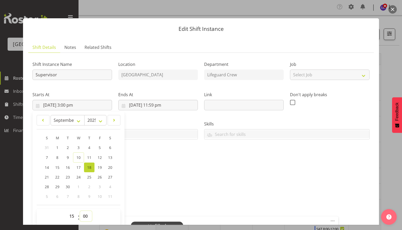
select select "30"
click at [80, 211] on select "00 01 02 03 04 05 06 07 08 09 10 11 12 13 14 15 16 17 18 19 20 21 22 23 24 25 2…" at bounding box center [86, 216] width 12 height 10
type input "18/09/2025, 3:30 pm"
click at [189, 190] on div "Shift Instance Name Supervisor Location Splash Palace Department Lifeguard Crew…" at bounding box center [200, 162] width 337 height 210
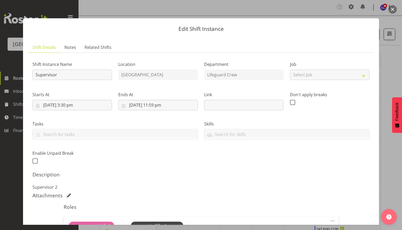
click at [170, 111] on div "Ends At 18/09/2025, 11:59 pm January February March April May June July August …" at bounding box center [158, 98] width 86 height 29
click at [169, 105] on input "18/09/2025, 11:59 pm" at bounding box center [157, 105] width 79 height 10
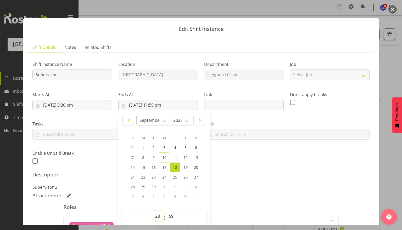
click at [157, 215] on select "00 01 02 03 04 05 06 07 08 09 10 11 12 13 14 15 16 17 18 19 20 21 22 23" at bounding box center [158, 216] width 12 height 10
select select "21"
click at [152, 211] on select "00 01 02 03 04 05 06 07 08 09 10 11 12 13 14 15 16 17 18 19 20 21 22 23" at bounding box center [158, 216] width 12 height 10
type input "18/09/2025, 9:59 pm"
click at [167, 215] on select "00 01 02 03 04 05 06 07 08 09 10 11 12 13 14 15 16 17 18 19 20 21 22 23 24 25 2…" at bounding box center [172, 216] width 12 height 10
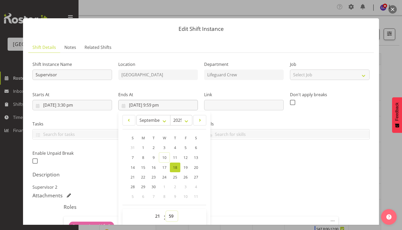
select select "30"
click at [166, 211] on select "00 01 02 03 04 05 06 07 08 09 10 11 12 13 14 15 16 17 18 19 20 21 22 23 24 25 2…" at bounding box center [172, 216] width 12 height 10
type input "18/09/2025, 9:30 pm"
click at [268, 158] on div "Shift Instance Name Supervisor Location Splash Palace Department Lifeguard Crew…" at bounding box center [200, 111] width 343 height 115
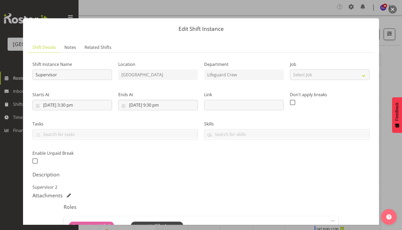
scroll to position [82, 0]
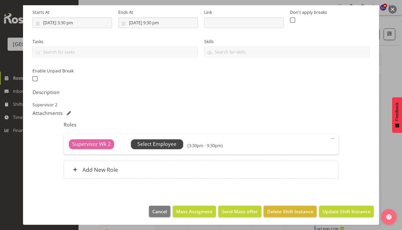
click at [162, 147] on span "Select Employee" at bounding box center [156, 144] width 39 height 8
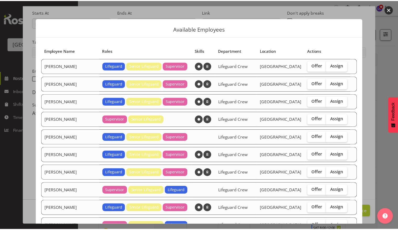
scroll to position [98, 0]
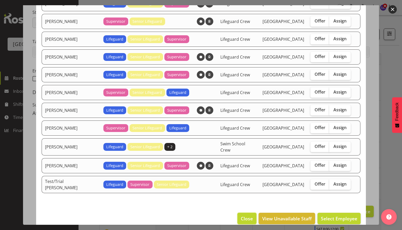
click at [241, 215] on span "Close" at bounding box center [247, 218] width 12 height 7
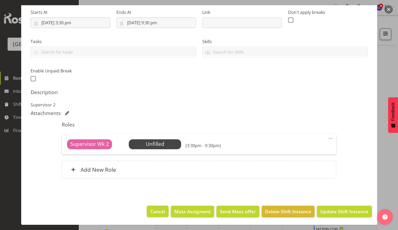
click at [156, 213] on span "Cancel" at bounding box center [157, 211] width 15 height 7
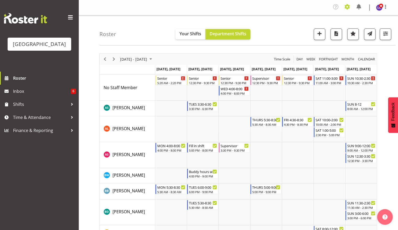
click at [349, 9] on span at bounding box center [347, 7] width 8 height 8
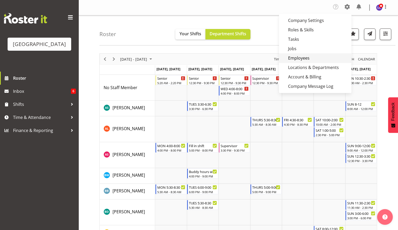
click at [316, 59] on link "Employees" at bounding box center [315, 57] width 72 height 9
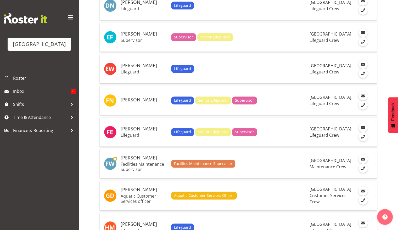
scroll to position [783, 0]
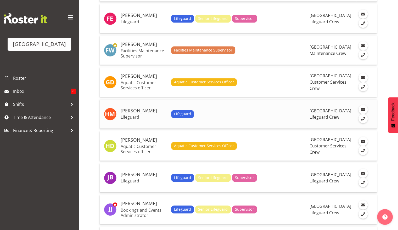
click at [151, 108] on h5 "[PERSON_NAME]" at bounding box center [144, 110] width 46 height 5
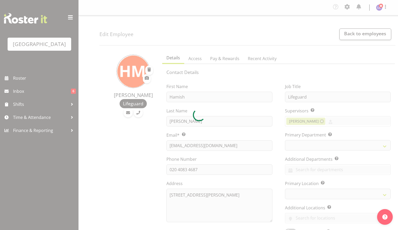
select select "TimelineWeek"
select select
select select "114"
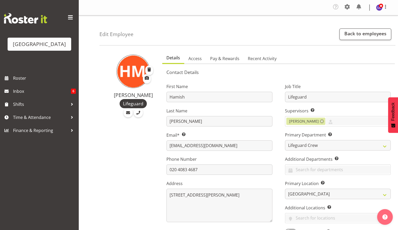
scroll to position [113, 0]
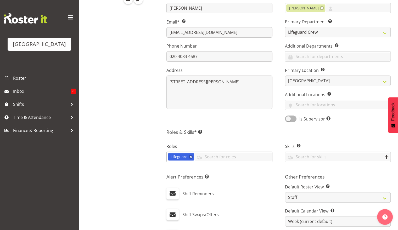
click at [228, 151] on div "Roles Lifeguard Aquatic Customer Services Officer Cleaner - Splash Palace Facil…" at bounding box center [219, 152] width 106 height 19
drag, startPoint x: 228, startPoint y: 151, endPoint x: 227, endPoint y: 156, distance: 4.8
click at [227, 156] on input "text" at bounding box center [233, 157] width 78 height 8
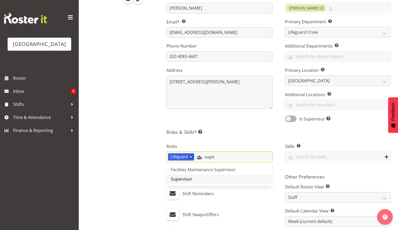
type input "supe"
click at [212, 180] on link "Supervisor" at bounding box center [219, 178] width 105 height 9
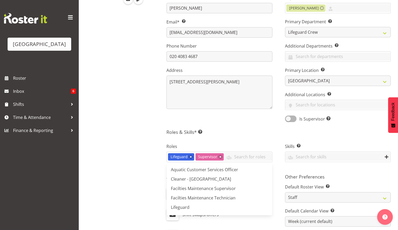
click at [278, 168] on div "Roles Lifeguard Supervisor Aquatic Customer Services Officer Cleaner - Splash P…" at bounding box center [219, 153] width 118 height 35
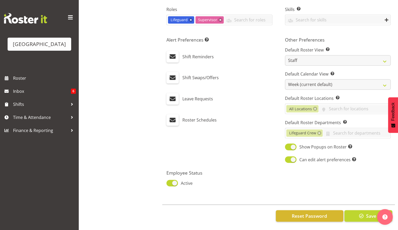
scroll to position [254, 0]
click at [366, 213] on span "Save" at bounding box center [371, 216] width 10 height 7
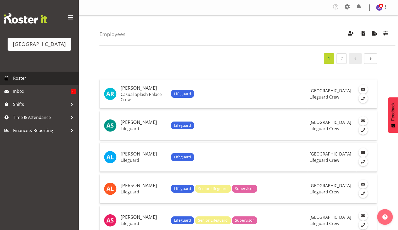
click at [47, 80] on span "Roster" at bounding box center [44, 78] width 63 height 8
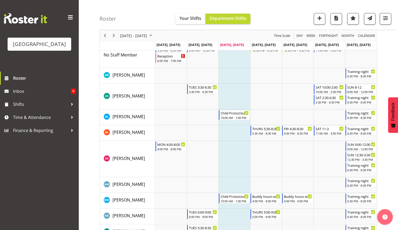
scroll to position [10, 0]
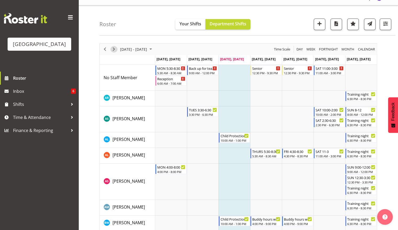
click at [115, 51] on span "Next" at bounding box center [114, 49] width 6 height 7
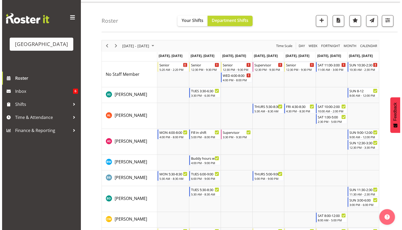
scroll to position [12, 0]
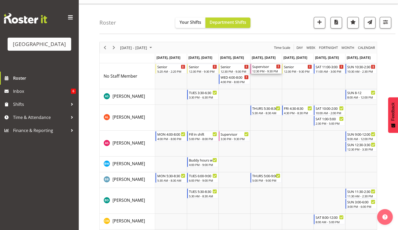
click at [264, 71] on div "12:30 PM - 9:30 PM" at bounding box center [266, 71] width 28 height 4
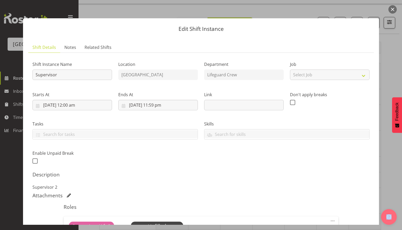
scroll to position [82, 0]
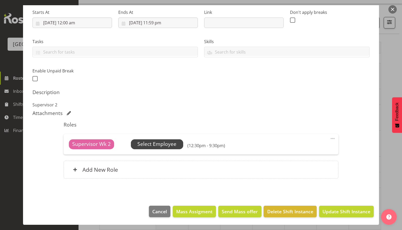
click at [163, 144] on span "Select Employee" at bounding box center [156, 144] width 39 height 8
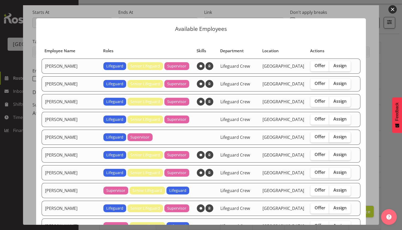
click at [333, 137] on span "Assign" at bounding box center [339, 136] width 13 height 5
click at [329, 137] on input "Assign" at bounding box center [330, 136] width 3 height 3
checkbox input "true"
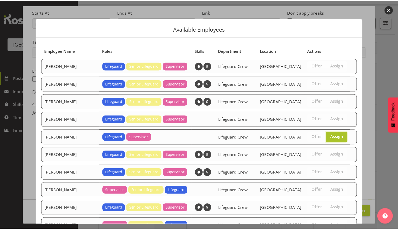
scroll to position [98, 0]
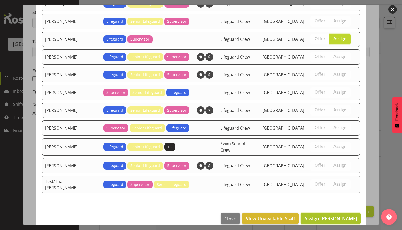
click at [334, 215] on span "Assign [PERSON_NAME]" at bounding box center [330, 218] width 53 height 6
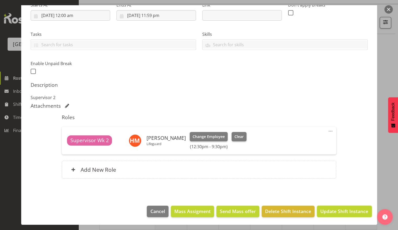
click at [334, 213] on span "Update Shift Instance" at bounding box center [344, 211] width 48 height 7
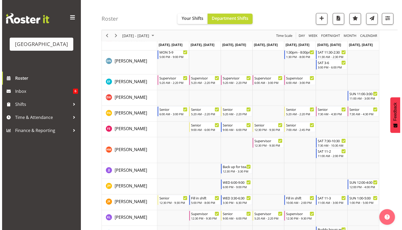
scroll to position [212, 0]
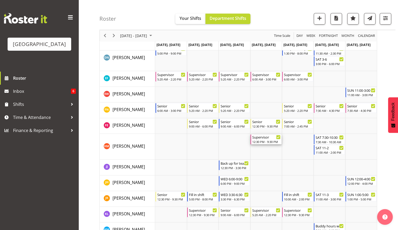
click at [265, 142] on div "12:30 PM - 9:30 PM" at bounding box center [266, 142] width 28 height 4
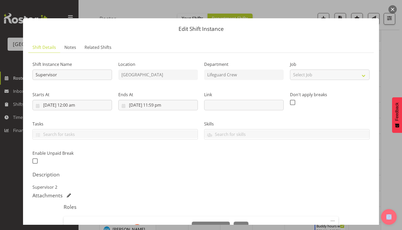
scroll to position [90, 0]
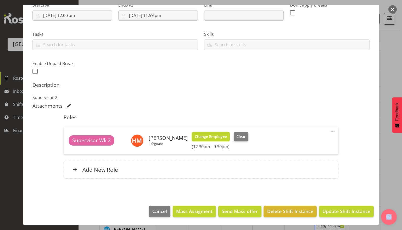
click at [214, 135] on span "Change Employee" at bounding box center [211, 137] width 32 height 6
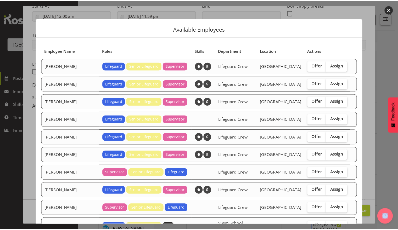
scroll to position [81, 0]
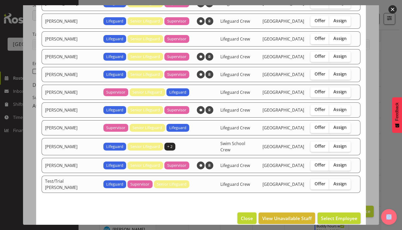
click at [243, 213] on button "Close" at bounding box center [246, 219] width 19 height 12
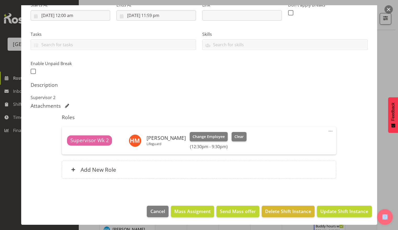
scroll to position [0, 0]
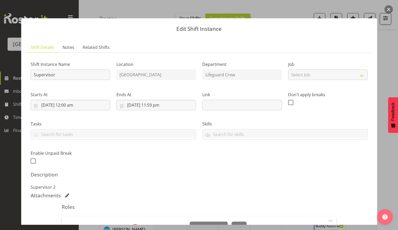
click at [76, 99] on div "Starts At [DATE] 12:00 am January February March April May June July August Sep…" at bounding box center [70, 101] width 79 height 19
click at [75, 105] on input "[DATE] 12:00 am" at bounding box center [70, 105] width 79 height 10
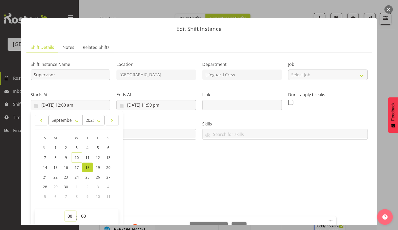
click at [71, 215] on select "00 01 02 03 04 05 06 07 08 09 10 11 12 13 14 15 16 17 18 19 20 21 22 23" at bounding box center [71, 216] width 12 height 10
select select "15"
click at [65, 211] on select "00 01 02 03 04 05 06 07 08 09 10 11 12 13 14 15 16 17 18 19 20 21 22 23" at bounding box center [71, 216] width 12 height 10
type input "[DATE] 3:00 pm"
click at [82, 217] on select "00 01 02 03 04 05 06 07 08 09 10 11 12 13 14 15 16 17 18 19 20 21 22 23 24 25 2…" at bounding box center [84, 216] width 12 height 10
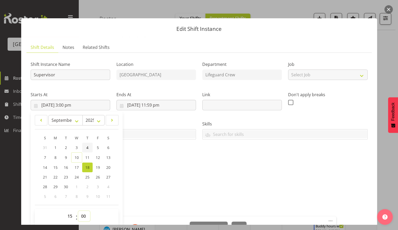
select select "30"
click at [78, 211] on select "00 01 02 03 04 05 06 07 08 09 10 11 12 13 14 15 16 17 18 19 20 21 22 23 24 25 2…" at bounding box center [84, 216] width 12 height 10
type input "[DATE] 3:30 pm"
click at [195, 152] on div "Shift Instance Name Supervisor Location [GEOGRAPHIC_DATA] Department Lifeguard …" at bounding box center [198, 111] width 343 height 115
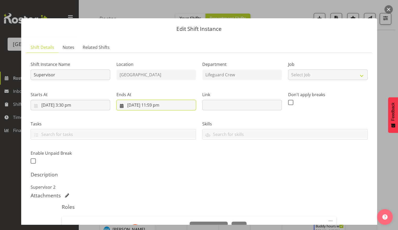
click at [159, 105] on input "[DATE] 11:59 pm" at bounding box center [155, 105] width 79 height 10
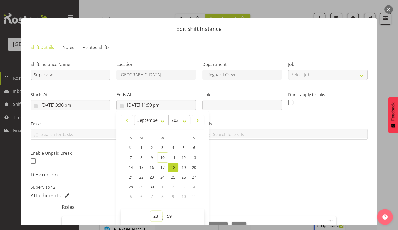
click at [154, 218] on select "00 01 02 03 04 05 06 07 08 09 10 11 12 13 14 15 16 17 18 19 20 21 22 23" at bounding box center [156, 216] width 12 height 10
select select "22"
click at [150, 211] on select "00 01 02 03 04 05 06 07 08 09 10 11 12 13 14 15 16 17 18 19 20 21 22 23" at bounding box center [156, 216] width 12 height 10
type input "[DATE] 10:59 pm"
click at [251, 191] on div "Shift Instance Name Supervisor Location [GEOGRAPHIC_DATA] Department Lifeguard …" at bounding box center [199, 166] width 337 height 218
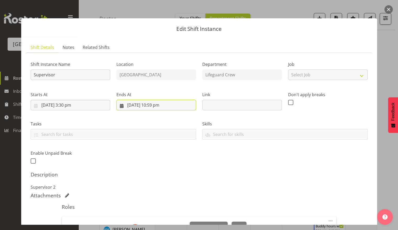
click at [161, 103] on input "[DATE] 10:59 pm" at bounding box center [155, 105] width 79 height 10
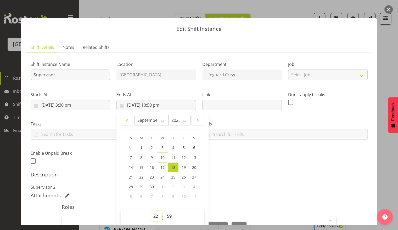
click at [157, 215] on select "00 01 02 03 04 05 06 07 08 09 10 11 12 13 14 15 16 17 18 19 20 21 22 23" at bounding box center [156, 216] width 12 height 10
select select "21"
click at [150, 211] on select "00 01 02 03 04 05 06 07 08 09 10 11 12 13 14 15 16 17 18 19 20 21 22 23" at bounding box center [156, 216] width 12 height 10
type input "[DATE] 9:59 pm"
click at [168, 218] on select "00 01 02 03 04 05 06 07 08 09 10 11 12 13 14 15 16 17 18 19 20 21 22 23 24 25 2…" at bounding box center [170, 216] width 12 height 10
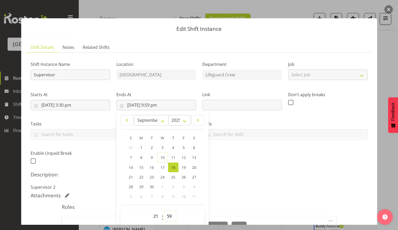
select select "30"
click at [164, 211] on select "00 01 02 03 04 05 06 07 08 09 10 11 12 13 14 15 16 17 18 19 20 21 22 23 24 25 2…" at bounding box center [170, 216] width 12 height 10
type input "[DATE] 9:30 pm"
click at [248, 149] on div "Shift Instance Name Supervisor Location [GEOGRAPHIC_DATA] Department Lifeguard …" at bounding box center [198, 111] width 343 height 115
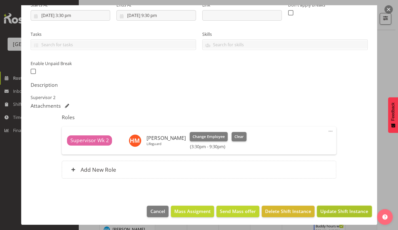
click at [335, 215] on button "Update Shift Instance" at bounding box center [344, 212] width 55 height 12
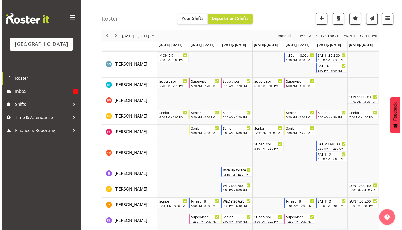
scroll to position [207, 0]
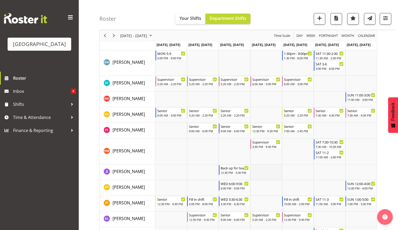
click at [260, 173] on td "Timeline Week of September 17, 2025" at bounding box center [266, 172] width 32 height 16
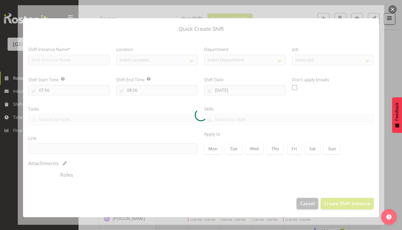
type input "[DATE]"
checkbox input "true"
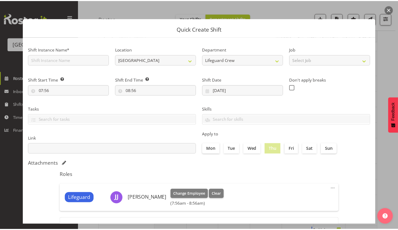
scroll to position [47, 0]
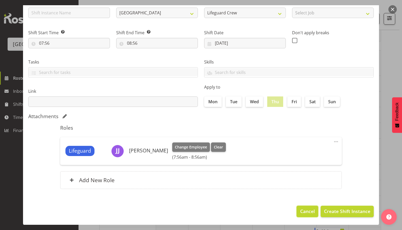
click at [303, 212] on span "Cancel" at bounding box center [307, 211] width 15 height 7
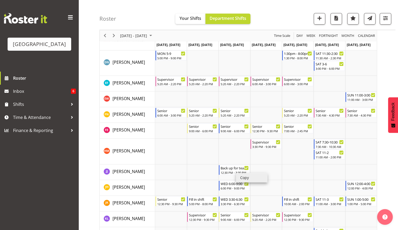
click at [246, 176] on li "Copy" at bounding box center [251, 177] width 31 height 9
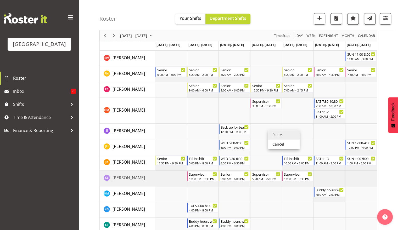
click at [272, 133] on li "Paste" at bounding box center [283, 134] width 31 height 9
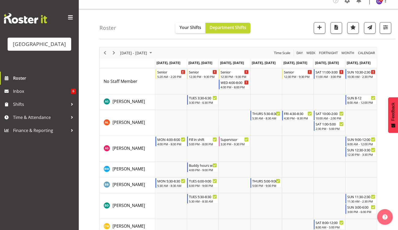
scroll to position [10, 0]
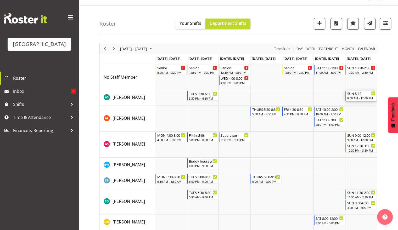
click at [357, 97] on div "8:00 AM - 12:00 PM" at bounding box center [361, 98] width 28 height 4
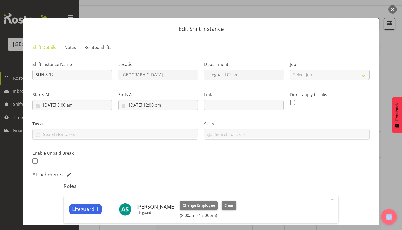
click at [393, 8] on button "button" at bounding box center [392, 9] width 8 height 8
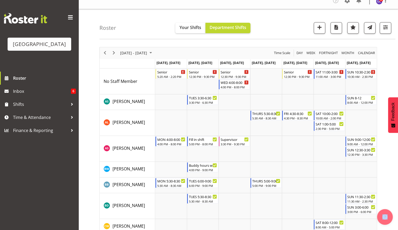
scroll to position [0, 0]
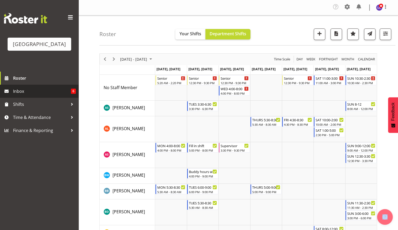
click at [14, 93] on span "Inbox" at bounding box center [42, 91] width 58 height 8
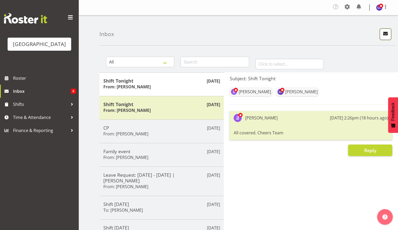
click at [383, 38] on button "button" at bounding box center [385, 35] width 12 height 12
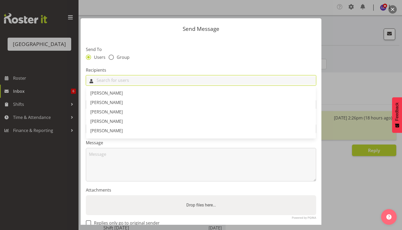
click at [131, 81] on input "text" at bounding box center [201, 80] width 230 height 8
click at [128, 93] on link "[PERSON_NAME]" at bounding box center [201, 92] width 230 height 9
click at [152, 80] on input "text" at bounding box center [221, 80] width 190 height 8
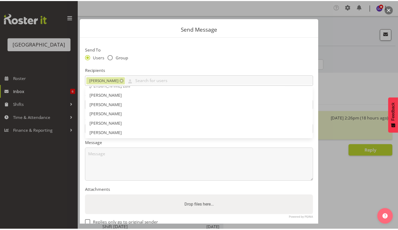
scroll to position [152, 0]
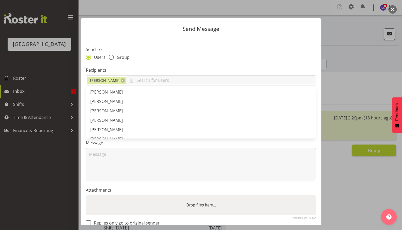
click at [338, 151] on div at bounding box center [201, 115] width 402 height 230
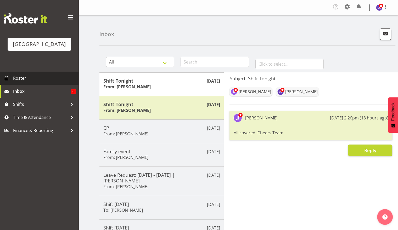
click at [50, 79] on span "Roster" at bounding box center [44, 78] width 63 height 8
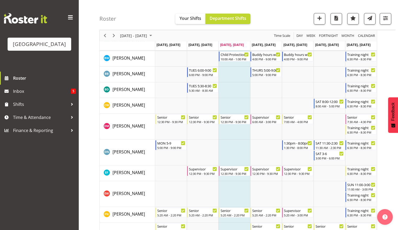
scroll to position [176, 0]
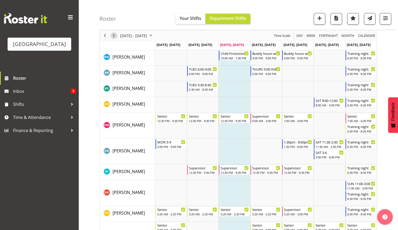
click at [114, 37] on span "Next" at bounding box center [114, 35] width 6 height 7
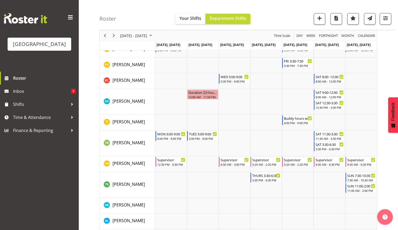
scroll to position [519, 0]
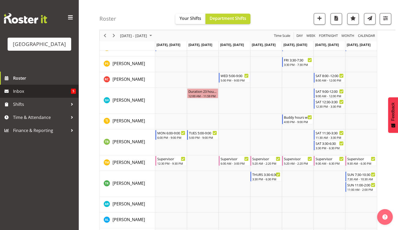
click at [40, 90] on span "Inbox" at bounding box center [42, 91] width 58 height 8
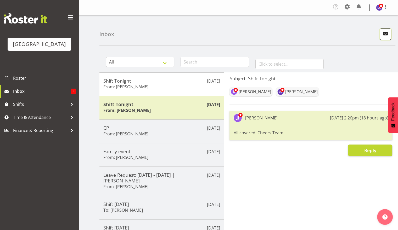
click at [386, 34] on span "button" at bounding box center [385, 33] width 7 height 7
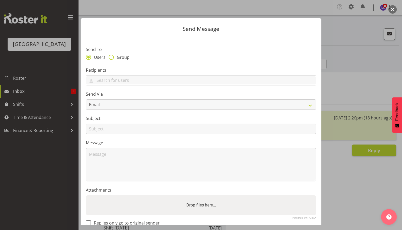
click at [123, 59] on span "Group" at bounding box center [122, 57] width 16 height 5
click at [112, 59] on input "Group" at bounding box center [110, 56] width 3 height 3
radio input "true"
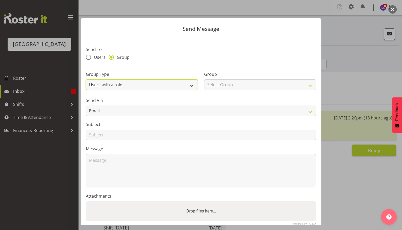
click at [128, 85] on select "Users with a role Users with a skill Primary users in a location All users in a…" at bounding box center [142, 84] width 112 height 10
click at [128, 86] on select "Users with a role Users with a skill Primary users in a location All users in a…" at bounding box center [142, 84] width 112 height 10
click at [141, 86] on select "Users with a role Users with a skill Primary users in a location All users in a…" at bounding box center [142, 84] width 112 height 10
click at [157, 68] on div "Group Type Users with a role Users with a skill Primary users in a location All…" at bounding box center [142, 78] width 118 height 29
click at [91, 58] on span "Users" at bounding box center [98, 57] width 14 height 5
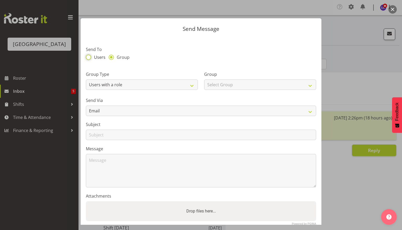
click at [89, 58] on input "Users" at bounding box center [87, 56] width 3 height 3
radio input "true"
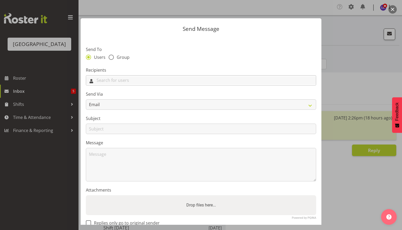
click at [115, 83] on input "text" at bounding box center [201, 80] width 230 height 8
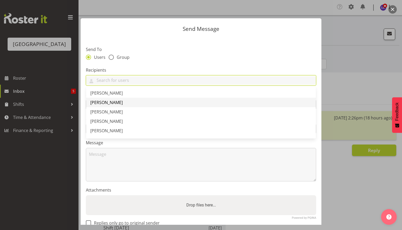
click at [118, 98] on link "[PERSON_NAME]" at bounding box center [201, 102] width 230 height 9
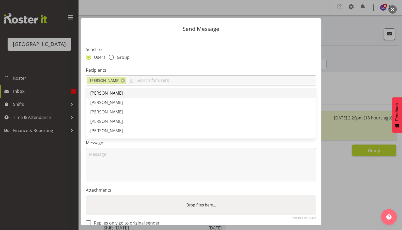
click at [120, 90] on link "[PERSON_NAME]" at bounding box center [201, 92] width 230 height 9
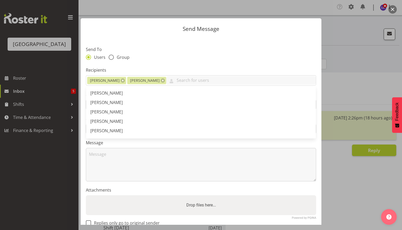
click at [353, 90] on div at bounding box center [201, 115] width 402 height 230
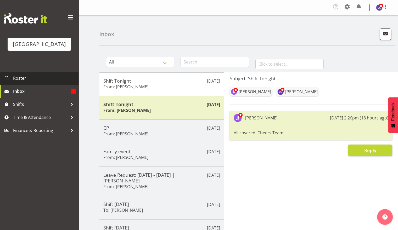
click at [48, 79] on span "Roster" at bounding box center [44, 78] width 63 height 8
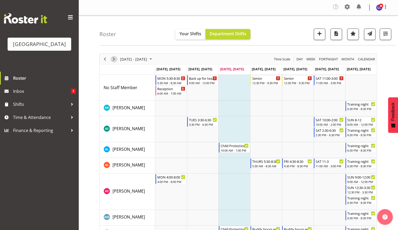
click at [114, 59] on span "Next" at bounding box center [114, 59] width 6 height 7
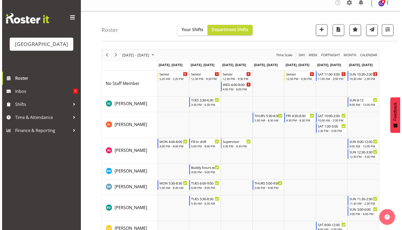
scroll to position [5, 0]
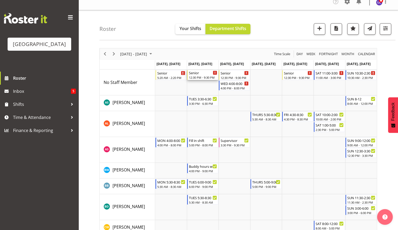
click at [207, 73] on div "Senior" at bounding box center [203, 72] width 28 height 5
click at [0, 0] on div at bounding box center [0, 0] width 0 height 0
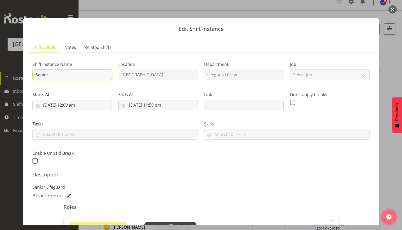
drag, startPoint x: 91, startPoint y: 71, endPoint x: 0, endPoint y: 70, distance: 91.0
click at [0, 70] on div "Edit Shift Instance Shift Details Notes Related Shifts Shift Instance Name Seni…" at bounding box center [201, 115] width 402 height 230
type input "Fill in shift"
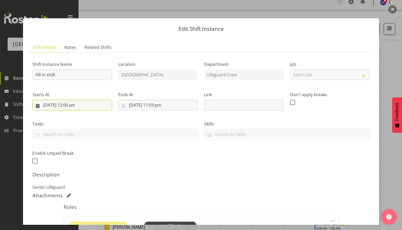
click at [86, 106] on input "[DATE] 12:00 am" at bounding box center [71, 105] width 79 height 10
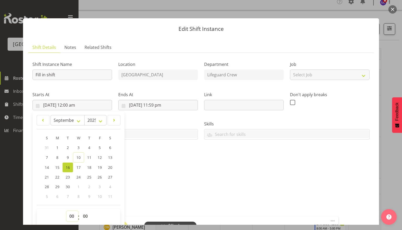
click at [73, 215] on select "00 01 02 03 04 05 06 07 08 09 10 11 12 13 14 15 16 17 18 19 20 21 22 23" at bounding box center [72, 216] width 12 height 10
select select "16"
click at [66, 211] on select "00 01 02 03 04 05 06 07 08 09 10 11 12 13 14 15 16 17 18 19 20 21 22 23" at bounding box center [72, 216] width 12 height 10
type input "[DATE] 4:00 pm"
click at [179, 167] on div "Shift Instance Name Fill in shift Location [GEOGRAPHIC_DATA] Department Lifegua…" at bounding box center [200, 111] width 343 height 115
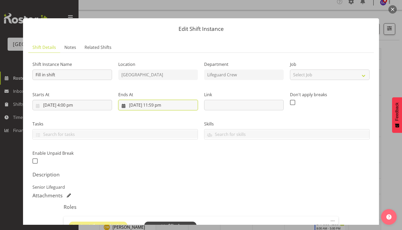
click at [157, 106] on input "[DATE] 11:59 pm" at bounding box center [157, 105] width 79 height 10
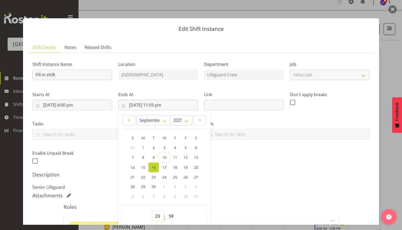
drag, startPoint x: 157, startPoint y: 212, endPoint x: 155, endPoint y: 215, distance: 3.9
click at [155, 214] on select "00 01 02 03 04 05 06 07 08 09 10 11 12 13 14 15 16 17 18 19 20 21 22 23" at bounding box center [158, 216] width 12 height 10
click at [152, 211] on select "00 01 02 03 04 05 06 07 08 09 10 11 12 13 14 15 16 17 18 19 20 21 22 23" at bounding box center [158, 216] width 12 height 10
click at [155, 213] on select "00 01 02 03 04 05 06 07 08 09 10 11 12 13 14 15 16 17 18 19 20 21 22 23" at bounding box center [158, 216] width 12 height 10
select select "20"
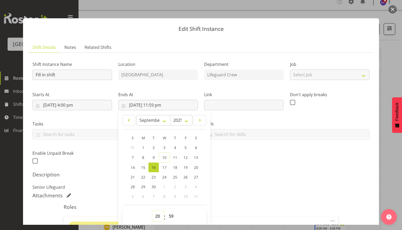
click at [152, 211] on select "00 01 02 03 04 05 06 07 08 09 10 11 12 13 14 15 16 17 18 19 20 21 22 23" at bounding box center [158, 216] width 12 height 10
type input "[DATE] 8:59 pm"
click at [233, 176] on h5 "Description" at bounding box center [200, 175] width 337 height 6
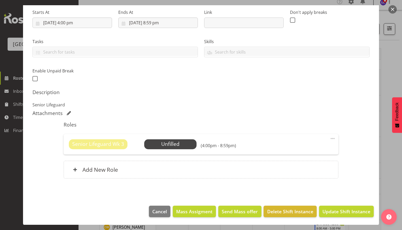
scroll to position [0, 0]
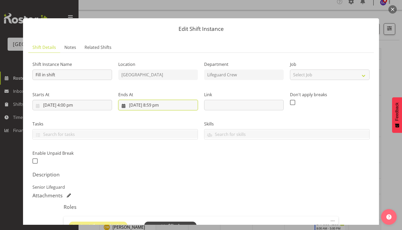
click at [156, 108] on input "[DATE] 8:59 pm" at bounding box center [157, 105] width 79 height 10
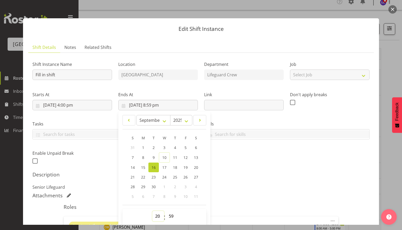
click at [157, 214] on select "00 01 02 03 04 05 06 07 08 09 10 11 12 13 14 15 16 17 18 19 20 21 22 23" at bounding box center [158, 216] width 12 height 10
select select "21"
click at [152, 211] on select "00 01 02 03 04 05 06 07 08 09 10 11 12 13 14 15 16 17 18 19 20 21 22 23" at bounding box center [158, 216] width 12 height 10
type input "[DATE] 9:59 pm"
click at [242, 191] on div "Shift Instance Name Fill in shift Location [GEOGRAPHIC_DATA] Department Lifegua…" at bounding box center [200, 162] width 337 height 210
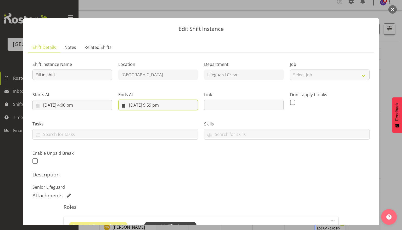
click at [169, 107] on input "[DATE] 9:59 pm" at bounding box center [157, 105] width 79 height 10
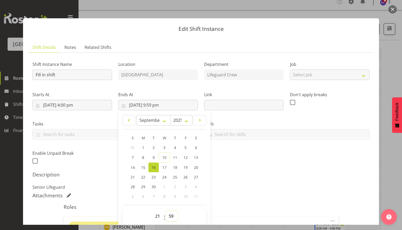
click at [168, 216] on select "00 01 02 03 04 05 06 07 08 09 10 11 12 13 14 15 16 17 18 19 20 21 22 23 24 25 2…" at bounding box center [172, 216] width 12 height 10
select select "30"
click at [166, 211] on select "00 01 02 03 04 05 06 07 08 09 10 11 12 13 14 15 16 17 18 19 20 21 22 23 24 25 2…" at bounding box center [172, 216] width 12 height 10
type input "[DATE] 9:30 pm"
click at [254, 170] on div "Shift Instance Name Fill in shift Location [GEOGRAPHIC_DATA] Department Lifegua…" at bounding box center [200, 162] width 337 height 210
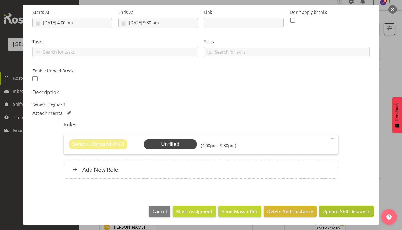
click at [345, 213] on span "Update Shift Instance" at bounding box center [346, 211] width 48 height 7
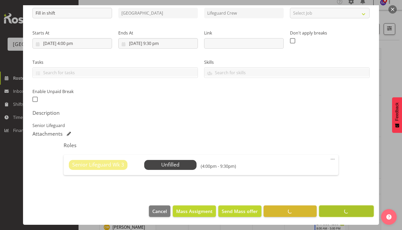
scroll to position [62, 0]
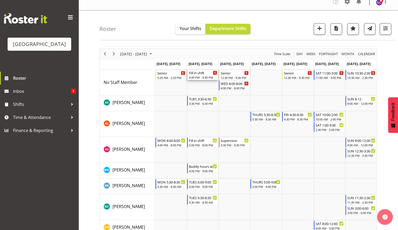
click at [211, 75] on div "4:00 PM - 9:30 PM" at bounding box center [203, 77] width 28 height 4
click at [0, 0] on div at bounding box center [0, 0] width 0 height 0
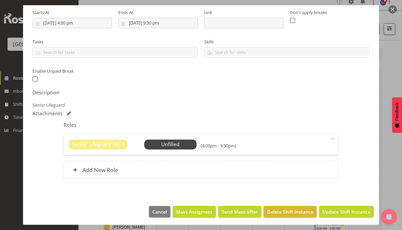
scroll to position [82, 0]
click at [164, 146] on span "Select Employee" at bounding box center [170, 144] width 39 height 8
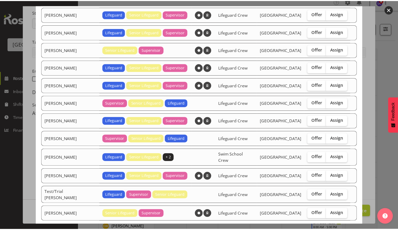
scroll to position [81, 0]
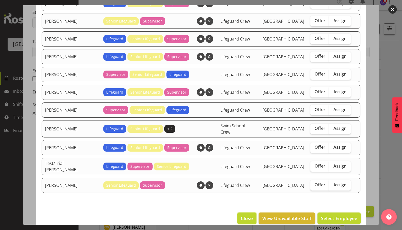
click at [242, 215] on span "Close" at bounding box center [247, 218] width 12 height 7
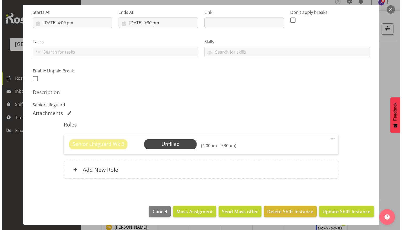
scroll to position [0, 0]
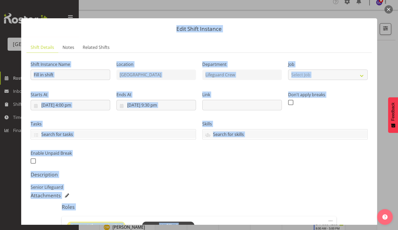
click at [388, 13] on div "Edit Shift Instance Shift Details Notes Related Shifts Shift Instance Name Fill…" at bounding box center [199, 115] width 398 height 230
drag, startPoint x: 388, startPoint y: 13, endPoint x: 389, endPoint y: 9, distance: 4.2
click at [389, 9] on button "button" at bounding box center [388, 9] width 8 height 8
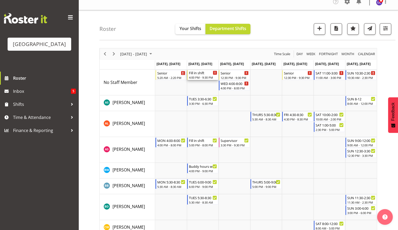
click at [207, 76] on div "4:00 PM - 9:30 PM" at bounding box center [203, 77] width 28 height 4
click at [0, 0] on div at bounding box center [0, 0] width 0 height 0
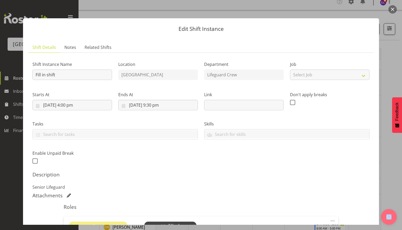
scroll to position [82, 0]
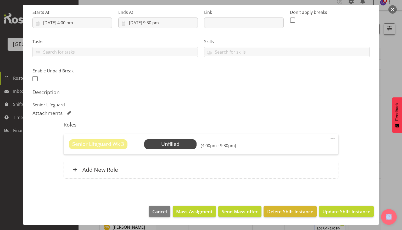
click at [294, 217] on footer "Cancel Mass Assigment Send Mass offer Delete Shift Instance Update Shift Instan…" at bounding box center [201, 213] width 356 height 25
click at [295, 214] on span "Delete Shift Instance" at bounding box center [290, 211] width 46 height 7
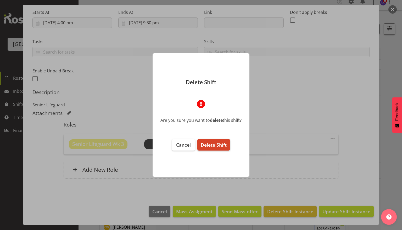
click at [215, 147] on span "Delete Shift" at bounding box center [214, 145] width 26 height 6
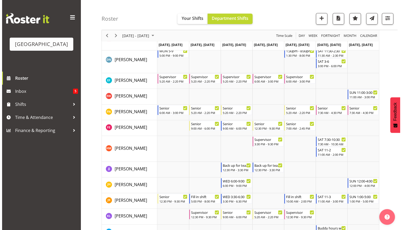
scroll to position [205, 0]
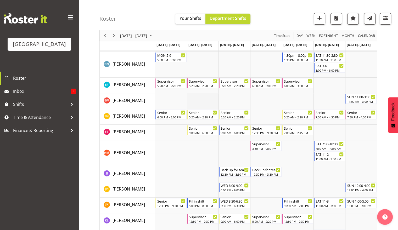
click at [198, 100] on td "Timeline Week of September 17, 2025" at bounding box center [203, 101] width 32 height 16
select select "8"
select select "11"
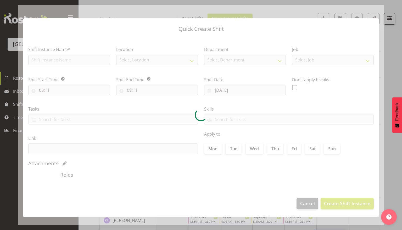
click at [198, 100] on div at bounding box center [201, 115] width 366 height 220
type input "16/09/2025"
checkbox input "true"
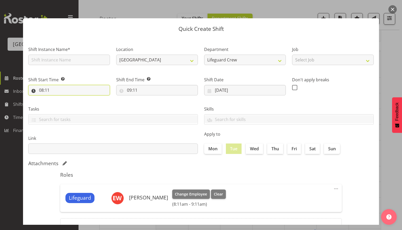
click at [52, 86] on input "08:11" at bounding box center [69, 90] width 82 height 10
click at [63, 107] on select "00 01 02 03 04 05 06 07 08 09 10 11 12 13 14 15 16 17 18 19 20 21 22 23" at bounding box center [64, 104] width 12 height 10
select select "16"
click at [58, 99] on select "00 01 02 03 04 05 06 07 08 09 10 11 12 13 14 15 16 17 18 19 20 21 22 23" at bounding box center [64, 104] width 12 height 10
type input "16:11"
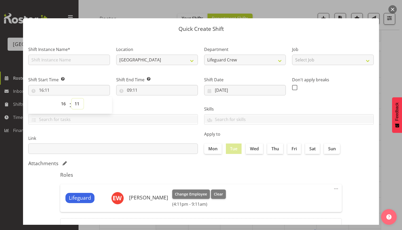
click at [77, 104] on select "00 01 02 03 04 05 06 07 08 09 10 11 12 13 14 15 16 17 18 19 20 21 22 23 24 25 2…" at bounding box center [78, 104] width 12 height 10
select select "30"
click at [72, 99] on select "00 01 02 03 04 05 06 07 08 09 10 11 12 13 14 15 16 17 18 19 20 21 22 23 24 25 2…" at bounding box center [78, 104] width 12 height 10
type input "16:30"
click at [115, 136] on label "Link" at bounding box center [112, 138] width 169 height 6
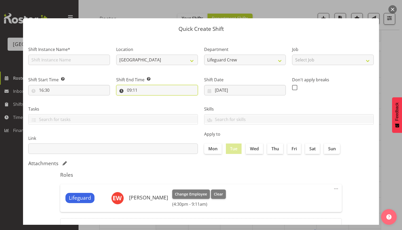
click at [142, 93] on input "09:11" at bounding box center [157, 90] width 82 height 10
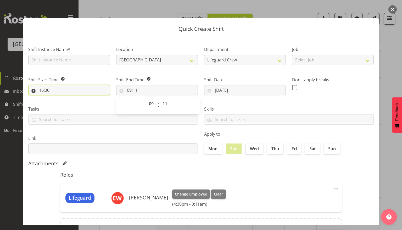
click at [58, 93] on input "16:30" at bounding box center [69, 90] width 82 height 10
click at [74, 100] on select "00 01 02 03 04 05 06 07 08 09 10 11 12 13 14 15 16 17 18 19 20 21 22 23 24 25 2…" at bounding box center [78, 104] width 12 height 10
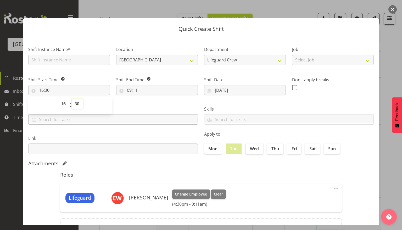
select select "0"
click at [72, 99] on select "00 01 02 03 04 05 06 07 08 09 10 11 12 13 14 15 16 17 18 19 20 21 22 23 24 25 2…" at bounding box center [78, 104] width 12 height 10
type input "16:00"
click at [147, 90] on input "09:11" at bounding box center [157, 90] width 82 height 10
click at [148, 102] on select "00 01 02 03 04 05 06 07 08 09 10 11 12 13 14 15 16 17 18 19 20 21 22 23" at bounding box center [152, 104] width 12 height 10
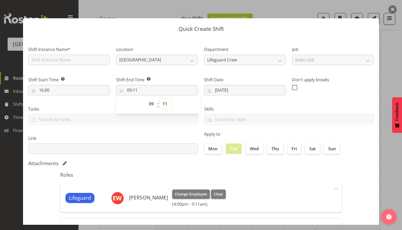
click at [164, 105] on select "00 01 02 03 04 05 06 07 08 09 10 11 12 13 14 15 16 17 18 19 20 21 22 23 24 25 2…" at bounding box center [166, 104] width 12 height 10
select select "30"
click at [160, 99] on select "00 01 02 03 04 05 06 07 08 09 10 11 12 13 14 15 16 17 18 19 20 21 22 23 24 25 2…" at bounding box center [166, 104] width 12 height 10
type input "09:30"
click at [261, 177] on h5 "Roles" at bounding box center [200, 175] width 281 height 6
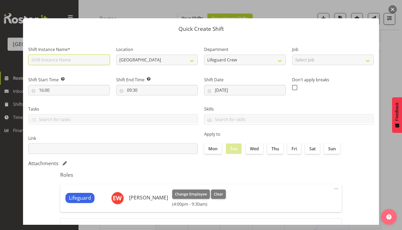
click at [95, 57] on input "text" at bounding box center [69, 60] width 82 height 10
type input "Fill in shift"
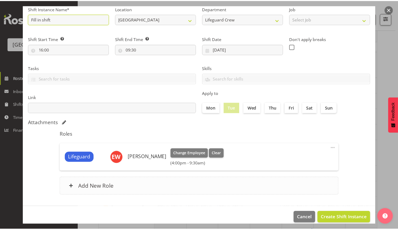
scroll to position [47, 0]
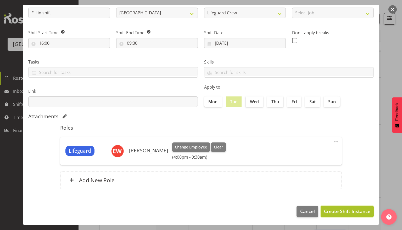
click at [339, 213] on span "Create Shift Instance" at bounding box center [347, 211] width 46 height 7
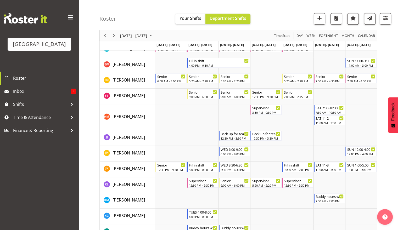
scroll to position [242, 0]
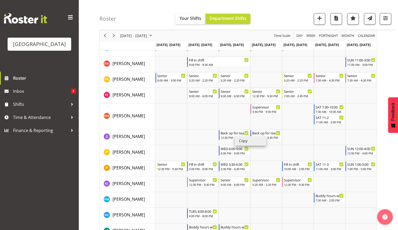
click at [245, 142] on li "Copy" at bounding box center [250, 140] width 31 height 9
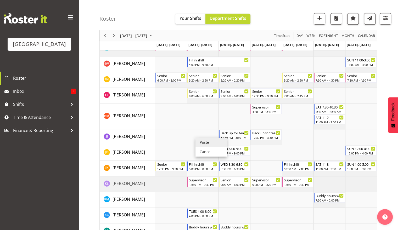
click at [204, 146] on li "Paste" at bounding box center [210, 142] width 31 height 9
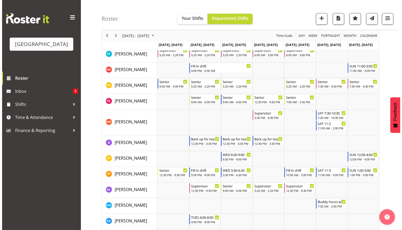
scroll to position [235, 0]
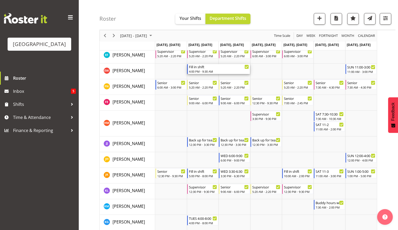
click at [234, 69] on div "Fill in shift" at bounding box center [219, 66] width 60 height 5
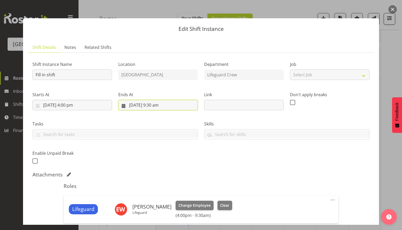
click at [140, 106] on input "17/09/2025, 9:30 am" at bounding box center [157, 105] width 79 height 10
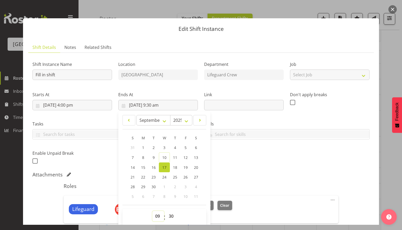
click at [155, 216] on select "00 01 02 03 04 05 06 07 08 09 10 11 12 13 14 15 16 17 18 19 20 21 22 23" at bounding box center [158, 216] width 12 height 10
select select "20"
click at [152, 211] on select "00 01 02 03 04 05 06 07 08 09 10 11 12 13 14 15 16 17 18 19 20 21 22 23" at bounding box center [158, 216] width 12 height 10
type input "17/09/2025, 8:30 pm"
click at [156, 215] on select "00 01 02 03 04 05 06 07 08 09 10 11 12 13 14 15 16 17 18 19 20 21 22 23" at bounding box center [158, 216] width 12 height 10
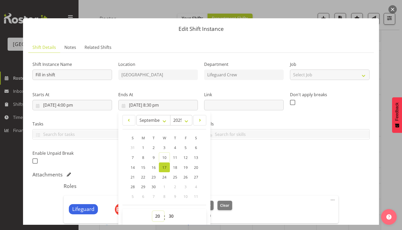
select select "21"
click at [152, 211] on select "00 01 02 03 04 05 06 07 08 09 10 11 12 13 14 15 16 17 18 19 20 21 22 23" at bounding box center [158, 216] width 12 height 10
type input "17/09/2025, 9:30 pm"
click at [235, 177] on div "Attachments" at bounding box center [200, 175] width 337 height 6
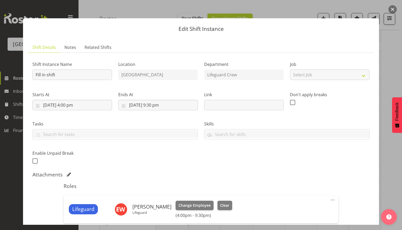
scroll to position [69, 0]
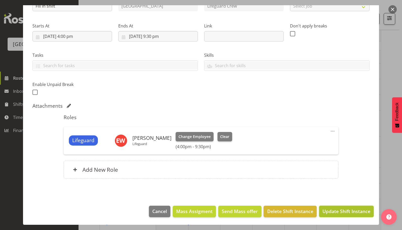
click at [333, 213] on span "Update Shift Instance" at bounding box center [346, 211] width 48 height 7
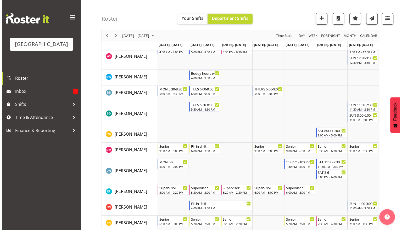
scroll to position [99, 0]
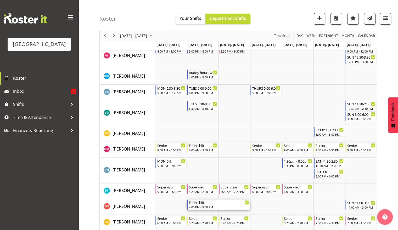
click at [233, 205] on div "4:00 PM - 9:30 PM" at bounding box center [219, 207] width 60 height 4
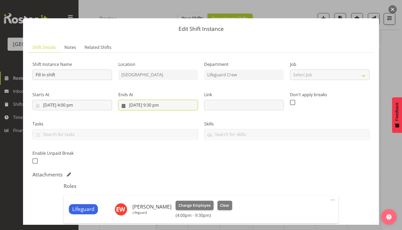
click at [169, 105] on input "17/09/2025, 9:30 pm" at bounding box center [157, 105] width 79 height 10
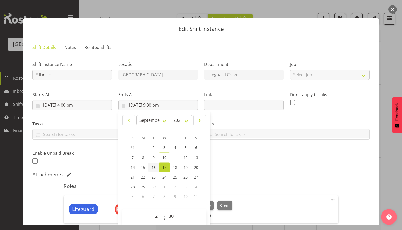
click at [155, 167] on link "16" at bounding box center [153, 168] width 10 height 10
type input "16/09/2025, 9:30 pm"
click at [311, 168] on div "Shift Instance Name Fill in shift Location Splash Palace Department Lifeguard C…" at bounding box center [200, 155] width 337 height 197
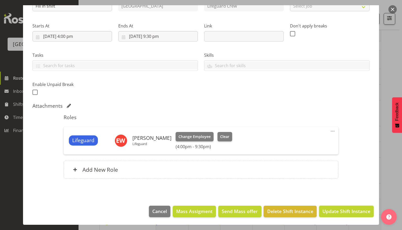
click at [334, 209] on span "Update Shift Instance" at bounding box center [346, 211] width 48 height 7
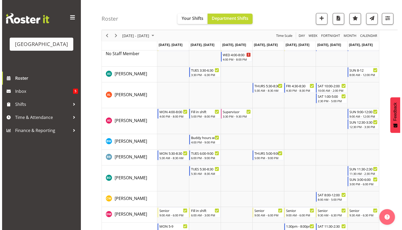
scroll to position [0, 0]
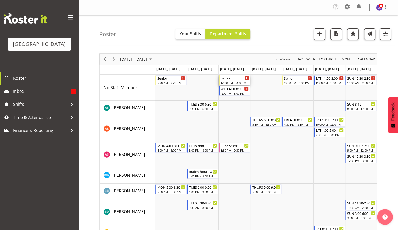
click at [231, 81] on div "12:30 PM - 9:30 PM" at bounding box center [234, 83] width 28 height 4
click at [0, 0] on div at bounding box center [0, 0] width 0 height 0
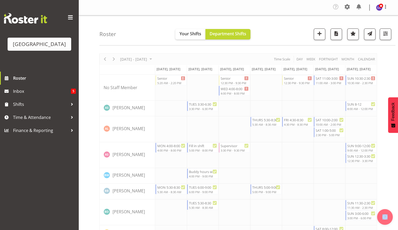
select select "8"
select select "2025"
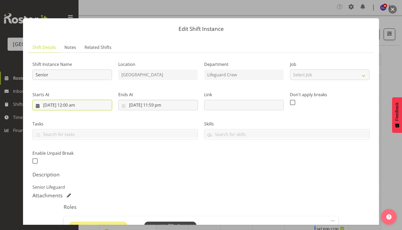
click at [82, 106] on input "17/09/2025, 12:00 am" at bounding box center [71, 105] width 79 height 10
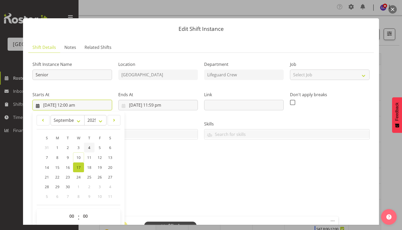
scroll to position [82, 0]
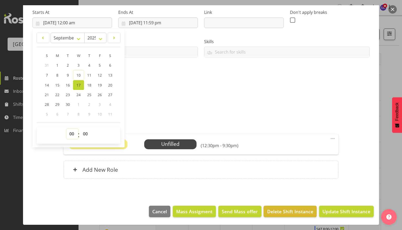
click at [73, 134] on select "00 01 02 03 04 05 06 07 08 09 10 11 12 13 14 15 16 17 18 19 20 21 22 23" at bounding box center [72, 134] width 12 height 10
select select "16"
click at [66, 129] on select "00 01 02 03 04 05 06 07 08 09 10 11 12 13 14 15 16 17 18 19 20 21 22 23" at bounding box center [72, 134] width 12 height 10
type input "17/09/2025, 4:00 pm"
click at [149, 119] on div "Roles Senior Lifeguard Wk 3 Unfilled Select Employee (4:00pm - 9:30pm) Edit Cov…" at bounding box center [200, 151] width 281 height 66
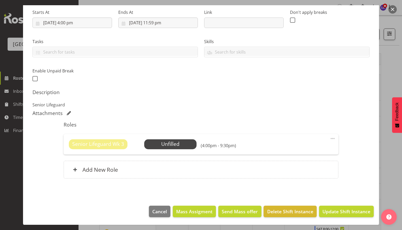
scroll to position [0, 0]
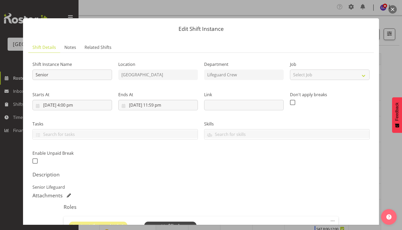
click at [158, 111] on div "Ends At 17/09/2025, 11:59 pm January February March April May June July August …" at bounding box center [158, 98] width 86 height 29
click at [160, 109] on input "17/09/2025, 11:59 pm" at bounding box center [157, 105] width 79 height 10
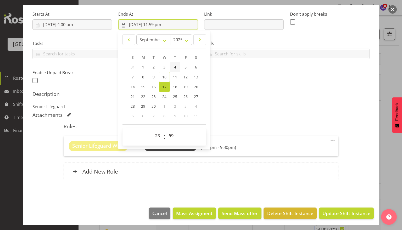
scroll to position [82, 0]
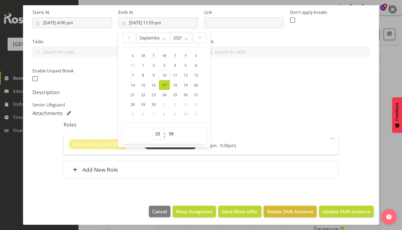
click at [157, 134] on select "00 01 02 03 04 05 06 07 08 09 10 11 12 13 14 15 16 17 18 19 20 21 22 23" at bounding box center [158, 134] width 12 height 10
click at [269, 116] on div "Attachments" at bounding box center [200, 113] width 337 height 7
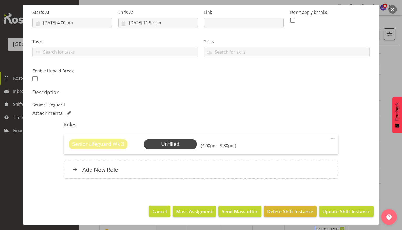
click at [153, 208] on span "Cancel" at bounding box center [159, 211] width 15 height 7
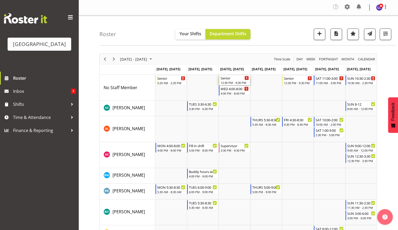
click at [233, 83] on div "12:30 PM - 9:30 PM" at bounding box center [234, 83] width 28 height 4
click at [0, 0] on div at bounding box center [0, 0] width 0 height 0
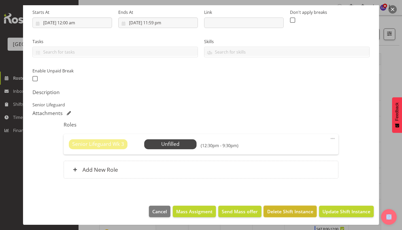
click at [294, 213] on span "Delete Shift Instance" at bounding box center [290, 211] width 46 height 7
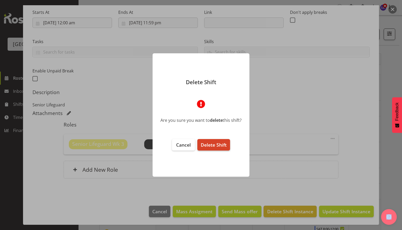
click at [214, 144] on span "Delete Shift" at bounding box center [214, 145] width 26 height 6
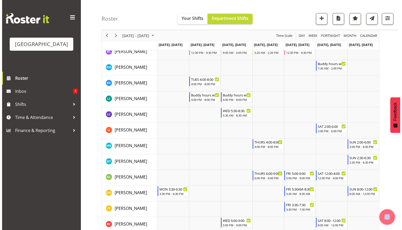
scroll to position [365, 0]
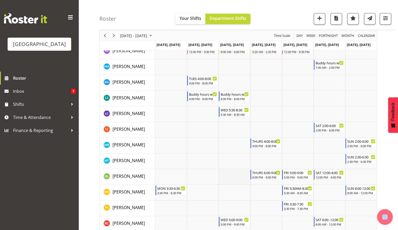
click at [228, 177] on td "Timeline Week of September 17, 2025" at bounding box center [234, 177] width 32 height 16
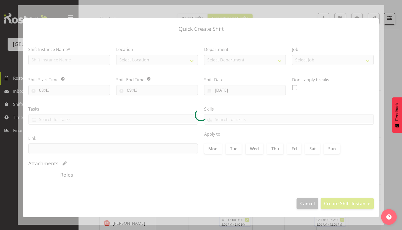
click at [228, 177] on div at bounding box center [201, 115] width 366 height 220
type input "17/09/2025"
checkbox input "true"
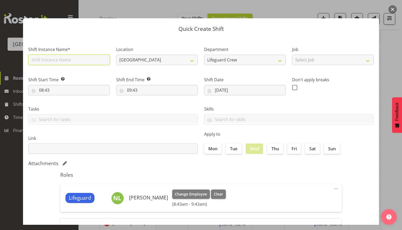
click at [63, 58] on input "text" at bounding box center [69, 60] width 82 height 10
type input "Fill in shift"
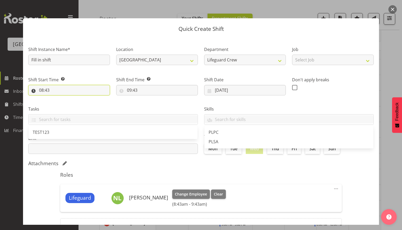
click at [77, 94] on input "08:43" at bounding box center [69, 90] width 82 height 10
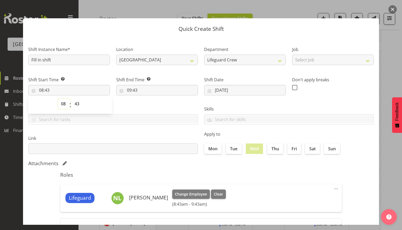
click at [61, 104] on select "00 01 02 03 04 05 06 07 08 09 10 11 12 13 14 15 16 17 18 19 20 21 22 23" at bounding box center [64, 104] width 12 height 10
select select "16"
click at [58, 99] on select "00 01 02 03 04 05 06 07 08 09 10 11 12 13 14 15 16 17 18 19 20 21 22 23" at bounding box center [64, 104] width 12 height 10
type input "16:43"
click at [74, 103] on select "00 01 02 03 04 05 06 07 08 09 10 11 12 13 14 15 16 17 18 19 20 21 22 23 24 25 2…" at bounding box center [78, 104] width 12 height 10
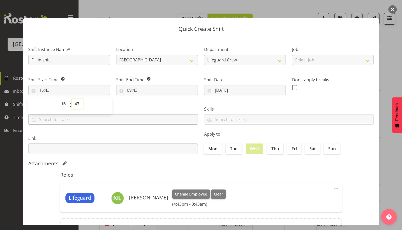
select select "0"
click at [72, 99] on select "00 01 02 03 04 05 06 07 08 09 10 11 12 13 14 15 16 17 18 19 20 21 22 23 24 25 2…" at bounding box center [78, 104] width 12 height 10
type input "16:00"
click at [154, 93] on input "09:43" at bounding box center [157, 90] width 82 height 10
click at [154, 107] on select "00 01 02 03 04 05 06 07 08 09 10 11 12 13 14 15 16 17 18 19 20 21 22 23" at bounding box center [152, 104] width 12 height 10
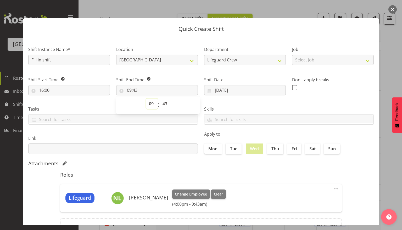
select select "21"
click at [146, 99] on select "00 01 02 03 04 05 06 07 08 09 10 11 12 13 14 15 16 17 18 19 20 21 22 23" at bounding box center [152, 104] width 12 height 10
type input "21:43"
click at [167, 105] on select "00 01 02 03 04 05 06 07 08 09 10 11 12 13 14 15 16 17 18 19 20 21 22 23 24 25 2…" at bounding box center [166, 104] width 12 height 10
select select "30"
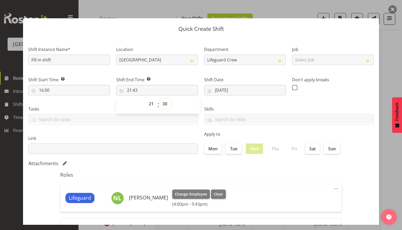
click at [160, 99] on select "00 01 02 03 04 05 06 07 08 09 10 11 12 13 14 15 16 17 18 19 20 21 22 23 24 25 2…" at bounding box center [166, 104] width 12 height 10
type input "21:30"
click at [186, 158] on section "Shift Instance Name* Fill in shift Location Splash Palace Department Lifeguard …" at bounding box center [201, 142] width 356 height 211
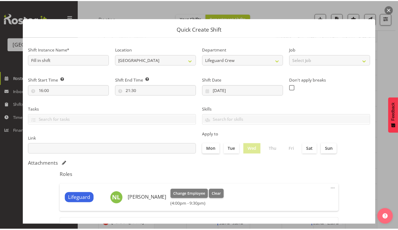
scroll to position [47, 0]
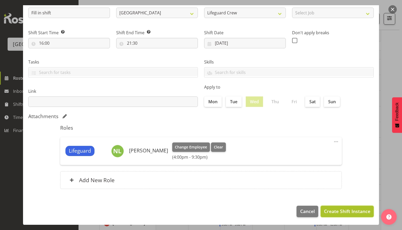
click at [341, 212] on span "Create Shift Instance" at bounding box center [347, 211] width 46 height 7
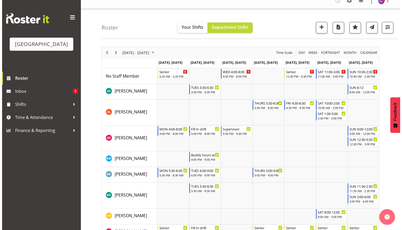
scroll to position [0, 0]
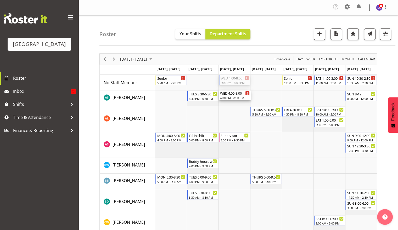
drag, startPoint x: 227, startPoint y: 84, endPoint x: 227, endPoint y: 95, distance: 10.7
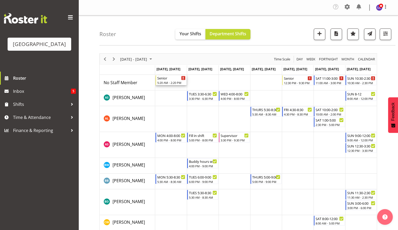
click at [173, 76] on div "Senior" at bounding box center [171, 77] width 28 height 5
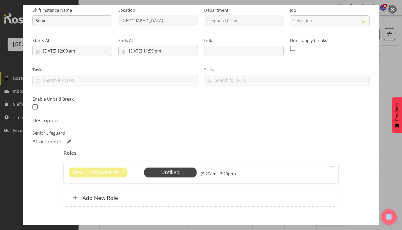
scroll to position [61, 0]
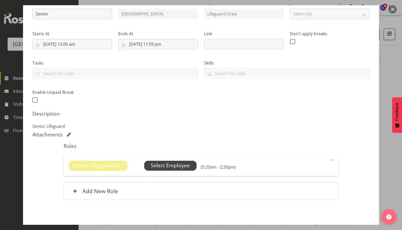
click at [170, 164] on span "Select Employee" at bounding box center [170, 166] width 39 height 8
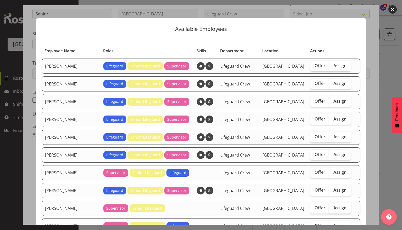
click at [333, 207] on span "Assign" at bounding box center [339, 207] width 13 height 5
click at [329, 207] on input "Assign" at bounding box center [330, 207] width 3 height 3
checkbox input "true"
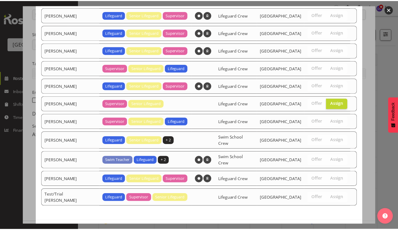
scroll to position [116, 0]
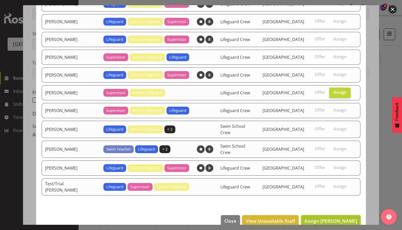
click at [337, 218] on span "Assign Kate Lawless" at bounding box center [330, 221] width 53 height 6
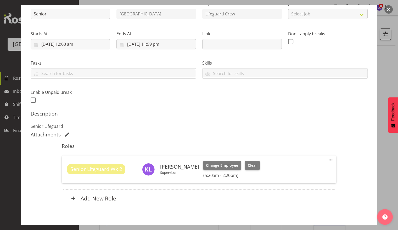
scroll to position [90, 0]
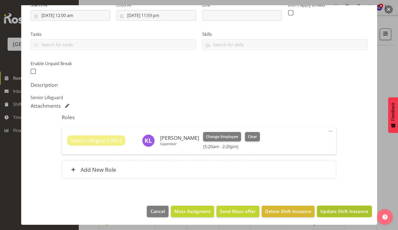
click at [337, 210] on span "Update Shift Instance" at bounding box center [344, 211] width 48 height 7
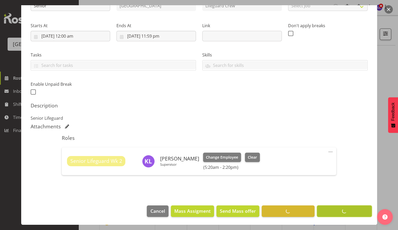
scroll to position [69, 0]
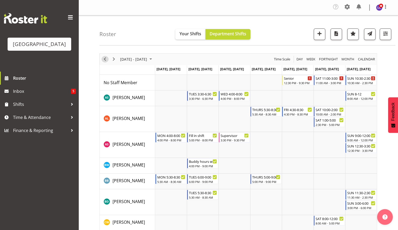
click at [105, 58] on span "Previous" at bounding box center [105, 59] width 6 height 7
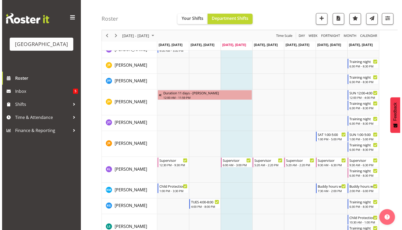
scroll to position [434, 0]
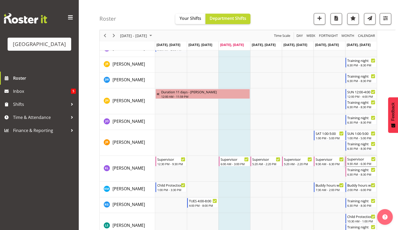
click at [366, 161] on div "Supervisor" at bounding box center [361, 158] width 28 height 5
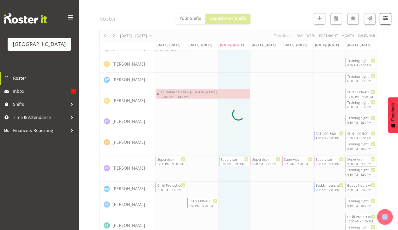
click at [366, 161] on div at bounding box center [237, 114] width 277 height 990
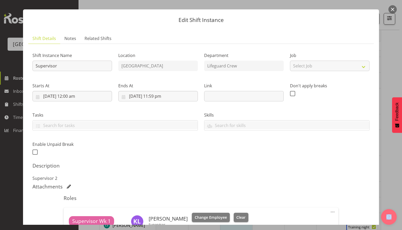
scroll to position [48, 0]
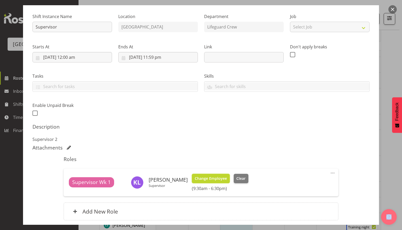
click at [195, 179] on span "Change Employee" at bounding box center [211, 179] width 32 height 6
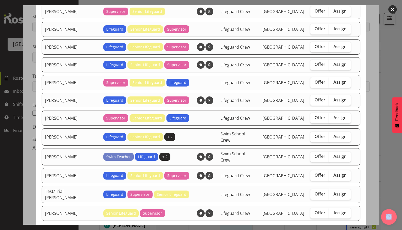
scroll to position [90, 0]
click at [335, 210] on span "Assign" at bounding box center [339, 212] width 13 height 5
click at [332, 211] on input "Assign" at bounding box center [330, 212] width 3 height 3
checkbox input "true"
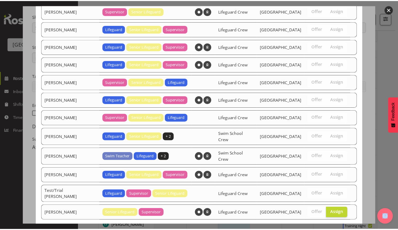
scroll to position [116, 0]
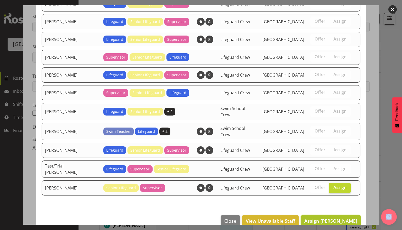
click at [332, 218] on span "Assign Thomas Meulenbroek" at bounding box center [330, 221] width 53 height 6
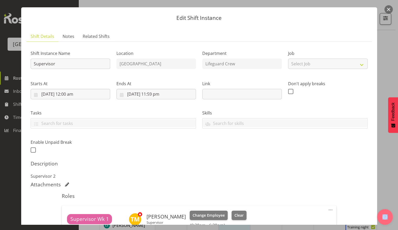
scroll to position [90, 0]
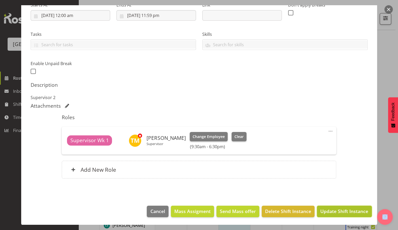
click at [335, 211] on span "Update Shift Instance" at bounding box center [344, 211] width 48 height 7
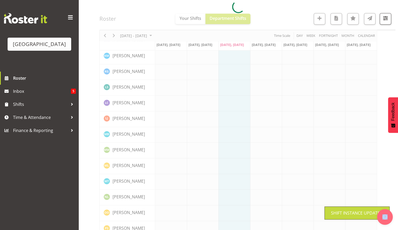
scroll to position [0, 0]
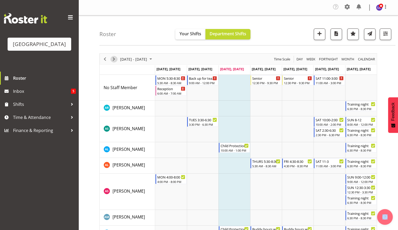
click at [113, 60] on span "Next" at bounding box center [114, 59] width 6 height 7
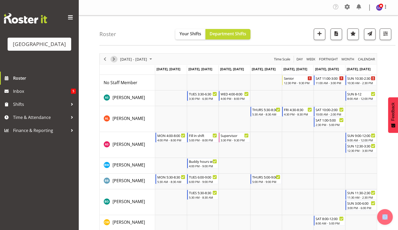
click at [114, 59] on span "Next" at bounding box center [114, 59] width 6 height 7
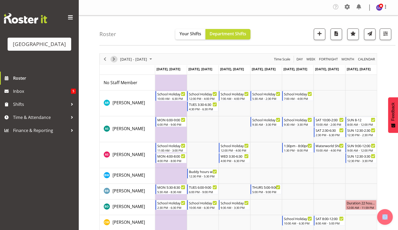
click at [113, 61] on span "Next" at bounding box center [114, 59] width 6 height 7
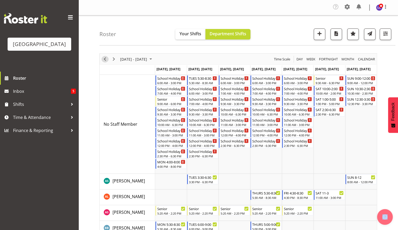
click at [106, 61] on span "Previous" at bounding box center [105, 59] width 6 height 7
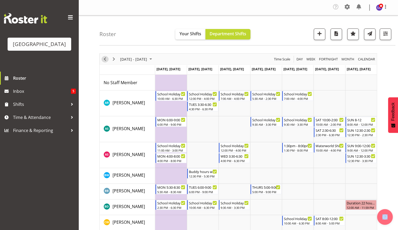
click at [106, 61] on span "Previous" at bounding box center [105, 59] width 6 height 7
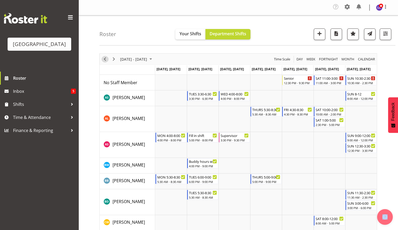
click at [105, 60] on span "Previous" at bounding box center [105, 59] width 6 height 7
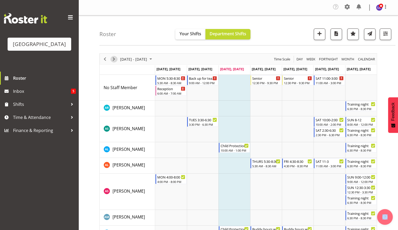
click at [115, 60] on span "Next" at bounding box center [114, 59] width 6 height 7
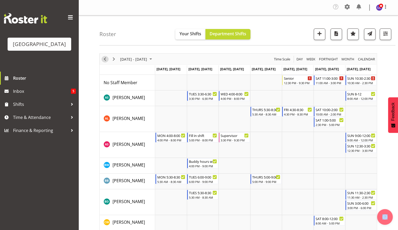
click at [106, 59] on span "Previous" at bounding box center [105, 59] width 6 height 7
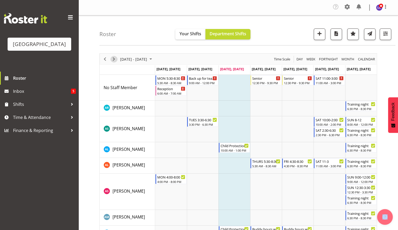
click at [114, 62] on span "Next" at bounding box center [114, 59] width 6 height 7
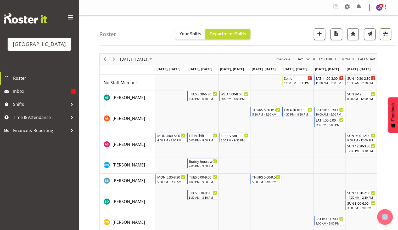
click at [383, 36] on span "button" at bounding box center [385, 33] width 7 height 7
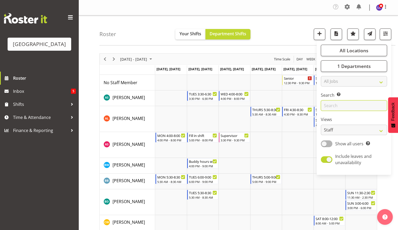
click at [333, 101] on input "text" at bounding box center [354, 105] width 66 height 10
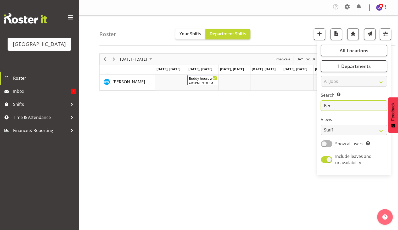
type input "Ben"
click at [190, 127] on div "September 15 - 21, 2025 Today Day Week Fortnight Month calendar Month Agenda Ti…" at bounding box center [248, 153] width 298 height 209
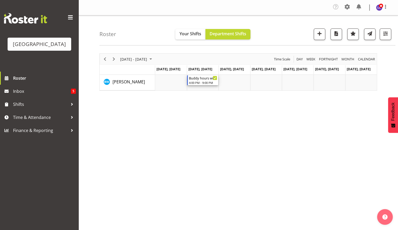
click at [198, 81] on div "4:00 PM - 9:00 PM" at bounding box center [203, 83] width 28 height 4
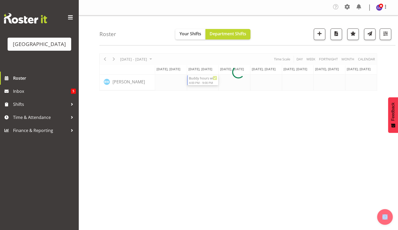
click at [198, 81] on div at bounding box center [237, 71] width 277 height 37
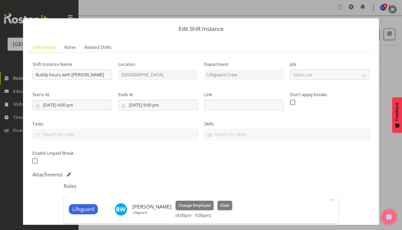
click at [392, 9] on button "button" at bounding box center [392, 9] width 8 height 8
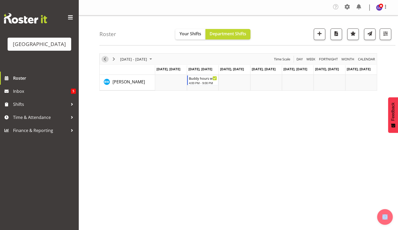
click at [105, 61] on span "Previous" at bounding box center [105, 59] width 6 height 7
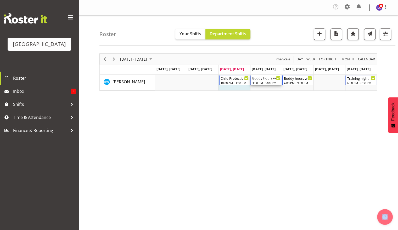
click at [264, 84] on div "4:00 PM - 9:00 PM" at bounding box center [266, 83] width 28 height 4
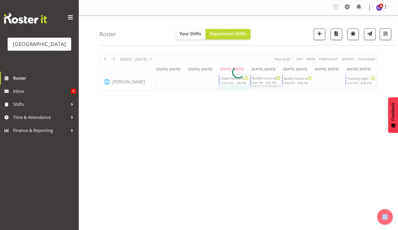
click at [264, 84] on div at bounding box center [237, 71] width 277 height 37
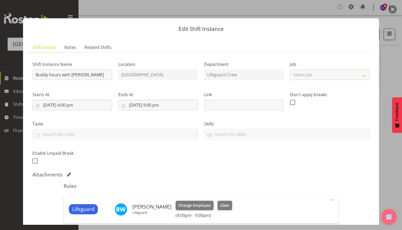
click at [395, 8] on button "button" at bounding box center [392, 9] width 8 height 8
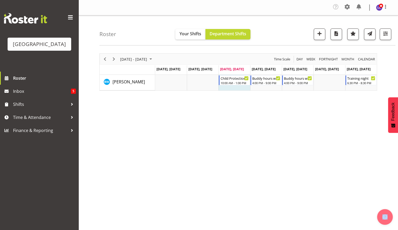
click at [276, 104] on div "September 08 - 14, 2025 Today Day Week Fortnight Month calendar Month Agenda Ti…" at bounding box center [248, 153] width 298 height 209
click at [298, 60] on span "Day" at bounding box center [299, 59] width 7 height 7
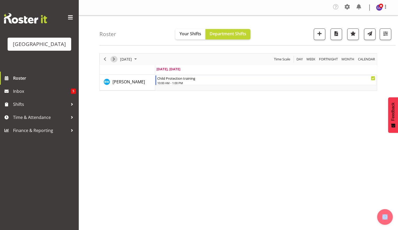
click at [115, 60] on span "Next" at bounding box center [114, 59] width 6 height 7
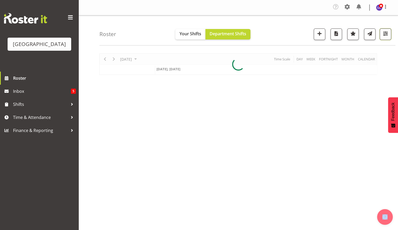
click at [388, 39] on button "button" at bounding box center [385, 35] width 12 height 12
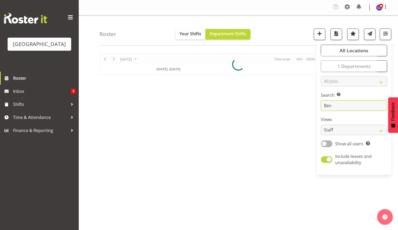
drag, startPoint x: 346, startPoint y: 107, endPoint x: 287, endPoint y: 112, distance: 58.8
click at [287, 112] on div "Roster Your Shifts Department Shifts All Locations Clear Splash Palace Select A…" at bounding box center [237, 136] width 319 height 243
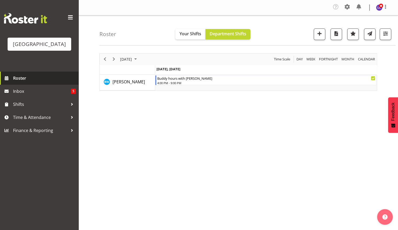
click at [35, 78] on span "Roster" at bounding box center [44, 78] width 63 height 8
